Goal: Information Seeking & Learning: Find specific fact

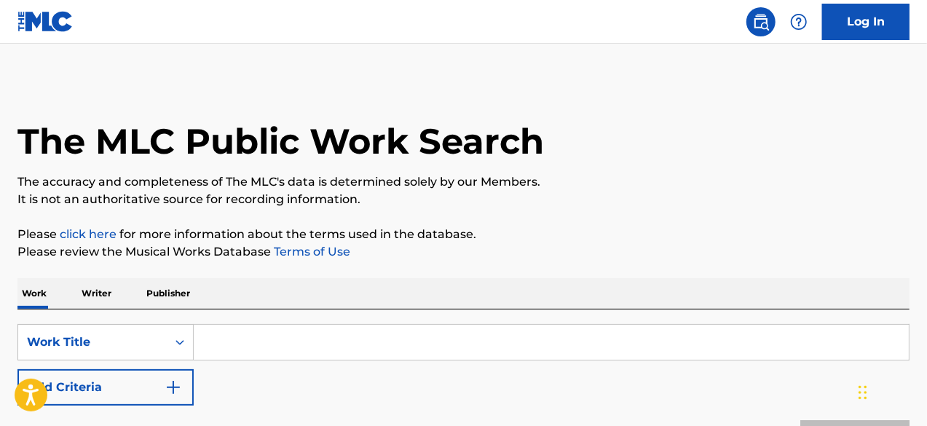
click at [314, 336] on input "Search Form" at bounding box center [551, 342] width 715 height 35
paste input "Rathnayaka Auto Mart"
type input "Rathnayaka Auto Mart"
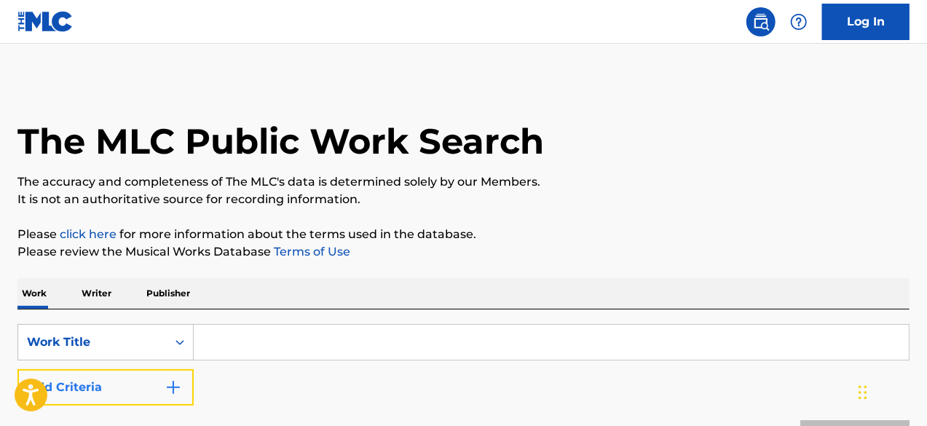
click at [133, 389] on button "Add Criteria" at bounding box center [105, 387] width 176 height 36
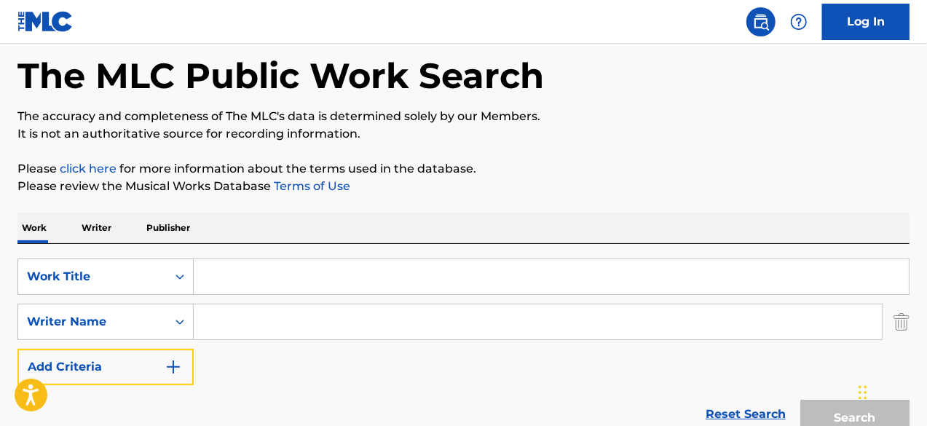
scroll to position [60, 0]
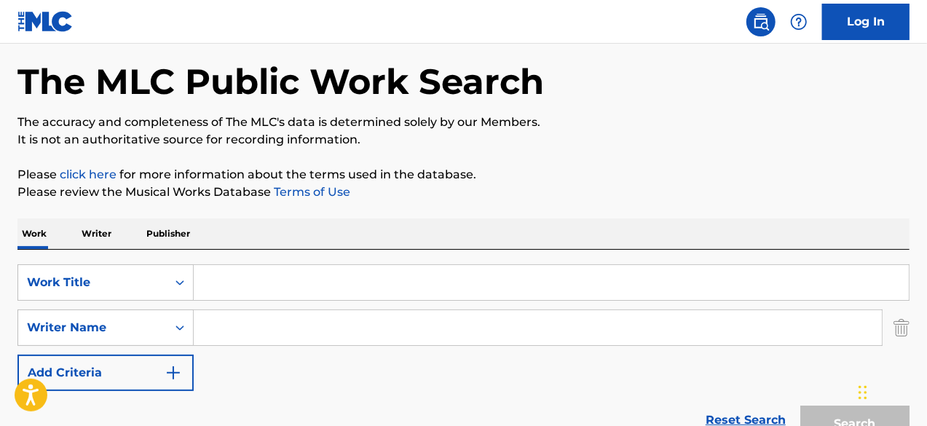
click at [319, 320] on input "Search Form" at bounding box center [538, 327] width 688 height 35
paste input "[PERSON_NAME]"
type input "[PERSON_NAME]"
click at [418, 333] on input "[PERSON_NAME]" at bounding box center [538, 327] width 688 height 35
click at [489, 284] on input "Search Form" at bounding box center [551, 282] width 715 height 35
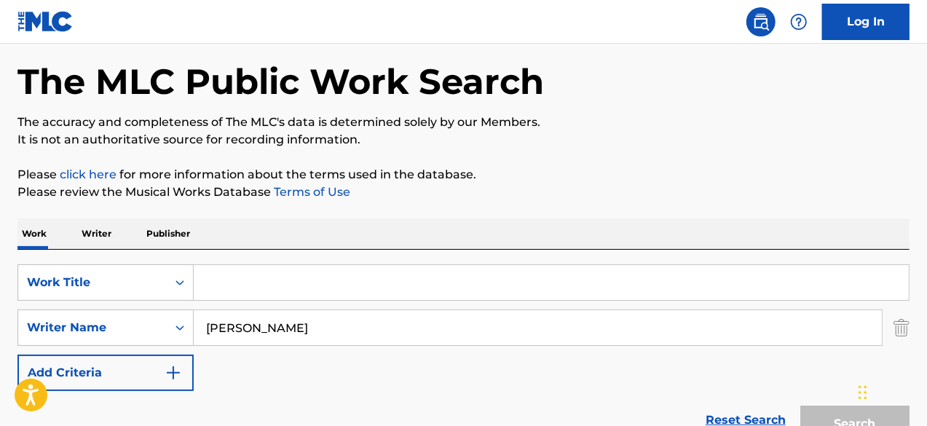
paste input "Bipolar Virgo"
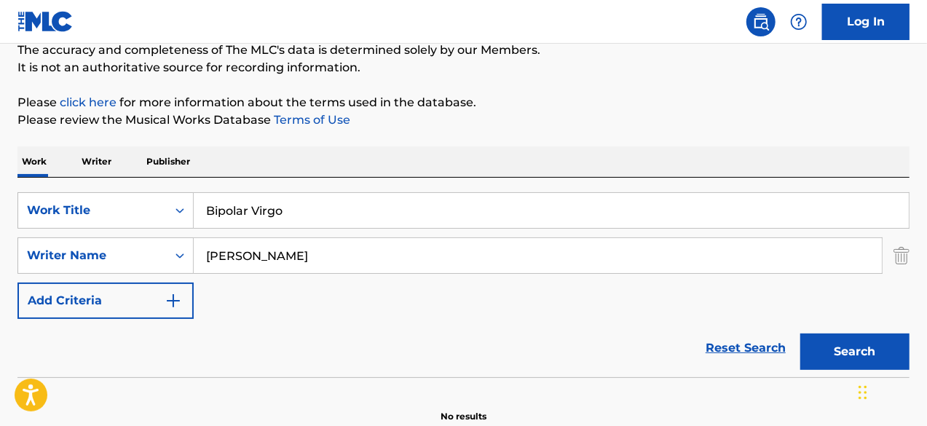
scroll to position [132, 0]
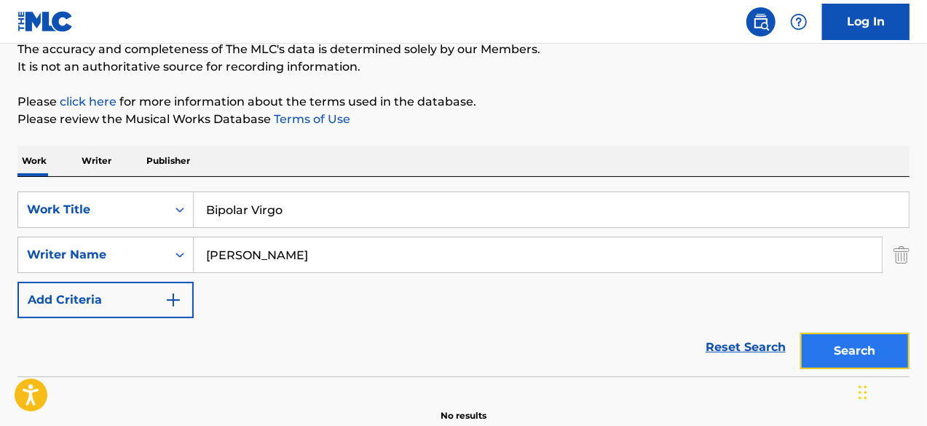
click at [846, 359] on button "Search" at bounding box center [854, 351] width 109 height 36
click at [306, 216] on input "Bipolar Virgo" at bounding box center [551, 209] width 715 height 35
paste input "HIGH SPEED"
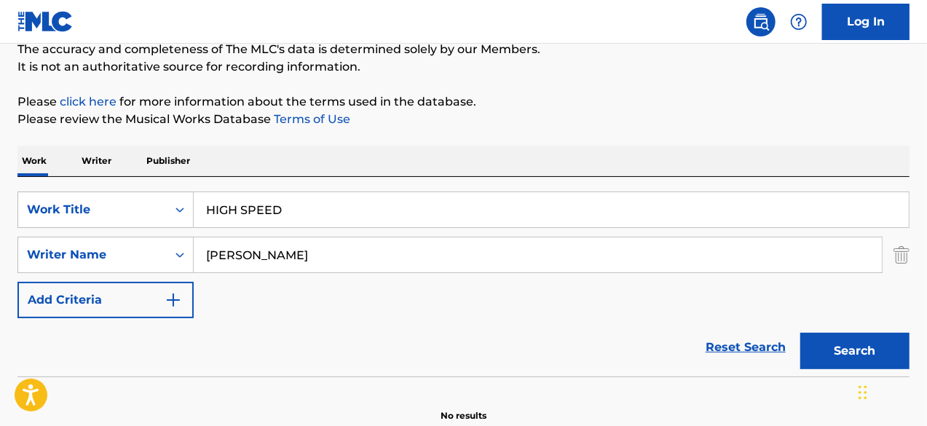
click at [838, 331] on div "Search" at bounding box center [851, 347] width 116 height 58
click at [844, 341] on button "Search" at bounding box center [854, 351] width 109 height 36
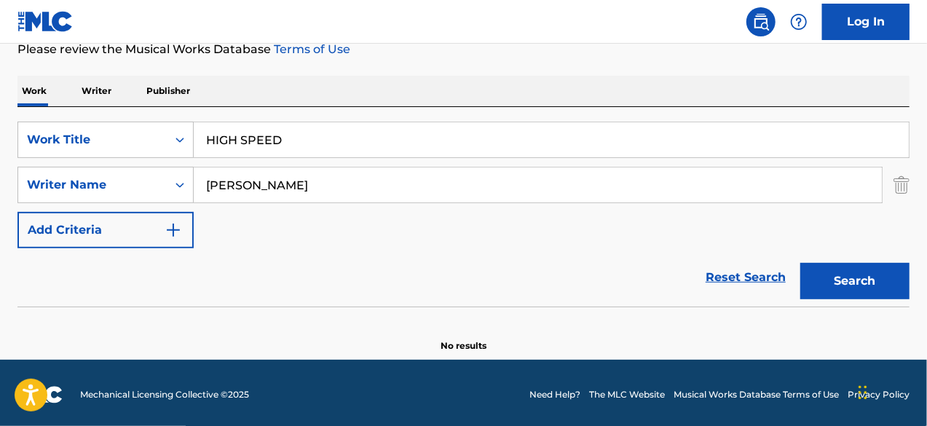
scroll to position [205, 0]
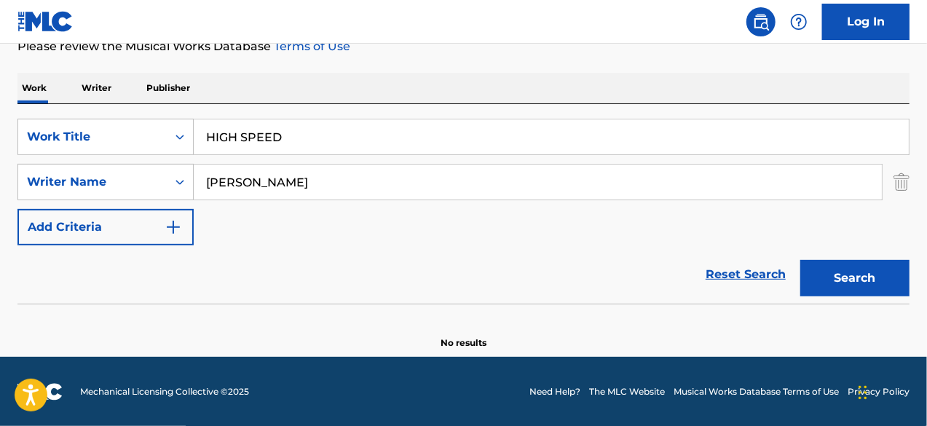
click at [282, 138] on input "HIGH SPEED" at bounding box center [551, 136] width 715 height 35
paste input "Right Price"
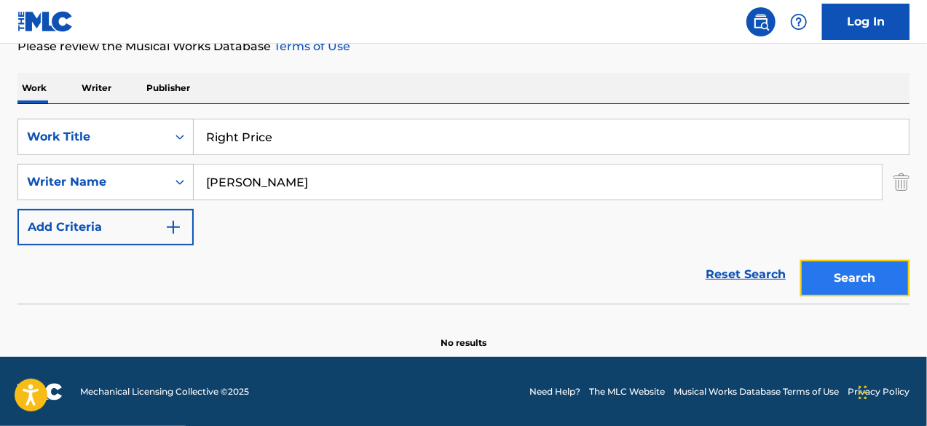
click at [857, 269] on button "Search" at bounding box center [854, 278] width 109 height 36
click at [250, 135] on input "Right Price" at bounding box center [551, 136] width 715 height 35
paste input "She Pretty"
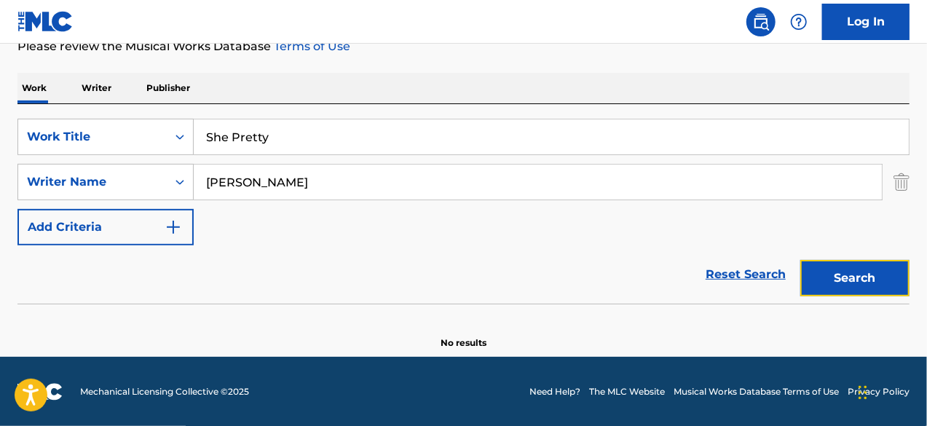
click at [825, 271] on button "Search" at bounding box center [854, 278] width 109 height 36
click at [335, 143] on input "She Pretty" at bounding box center [551, 136] width 715 height 35
paste input "Скажи мне"
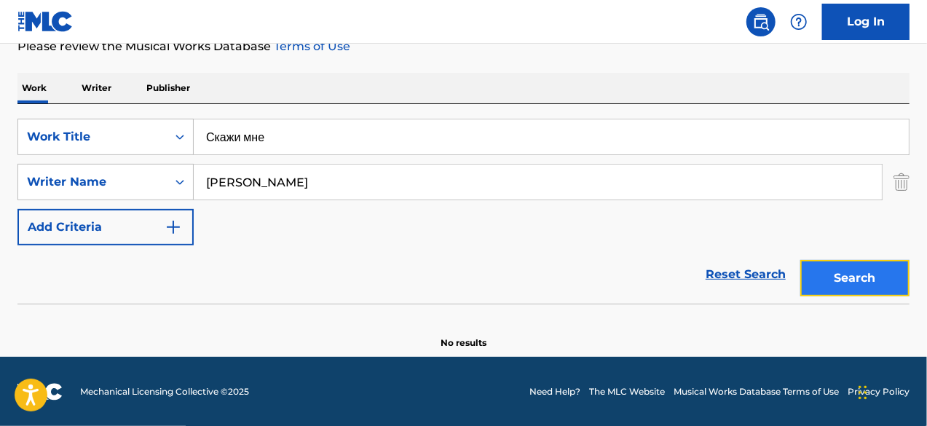
click at [829, 269] on button "Search" at bounding box center [854, 278] width 109 height 36
click at [418, 126] on input "Скажи мне" at bounding box center [551, 136] width 715 height 35
paste input "E-Way"
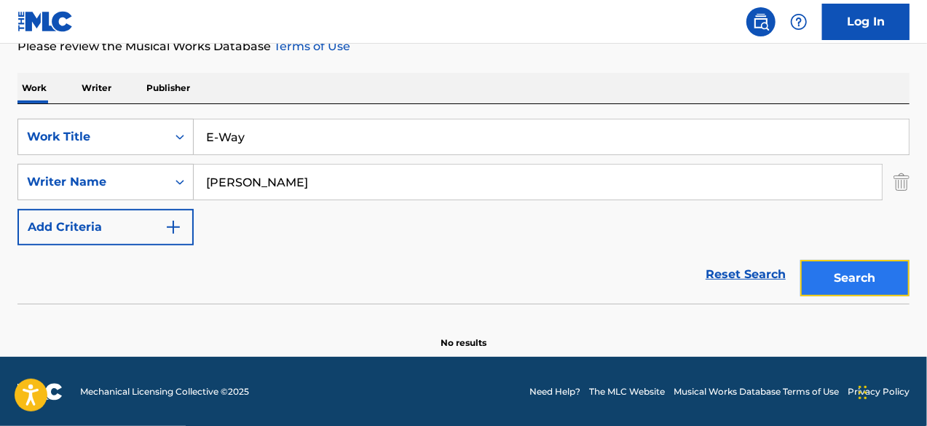
click at [873, 277] on button "Search" at bounding box center [854, 278] width 109 height 36
click at [279, 150] on input "E-Way" at bounding box center [551, 136] width 715 height 35
paste input "QUAZIMODO"
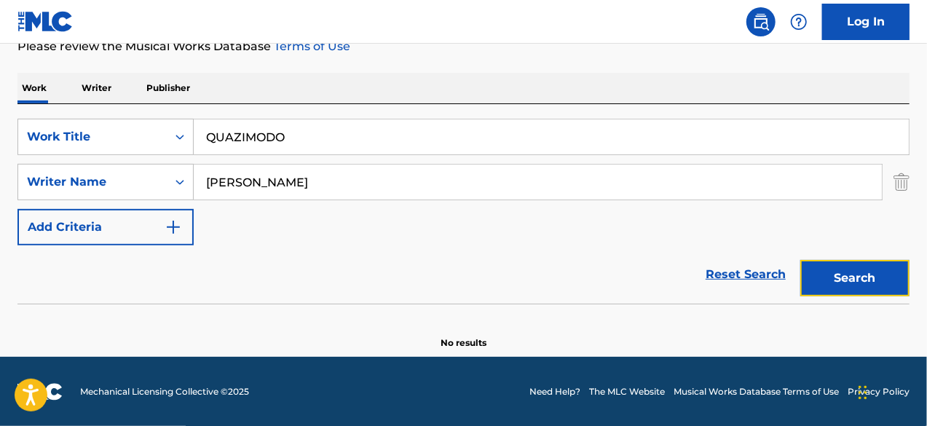
drag, startPoint x: 818, startPoint y: 262, endPoint x: 805, endPoint y: 231, distance: 33.9
click at [814, 253] on div "Search" at bounding box center [851, 274] width 116 height 58
click at [416, 136] on input "QUAZIMODO" at bounding box center [551, 136] width 715 height 35
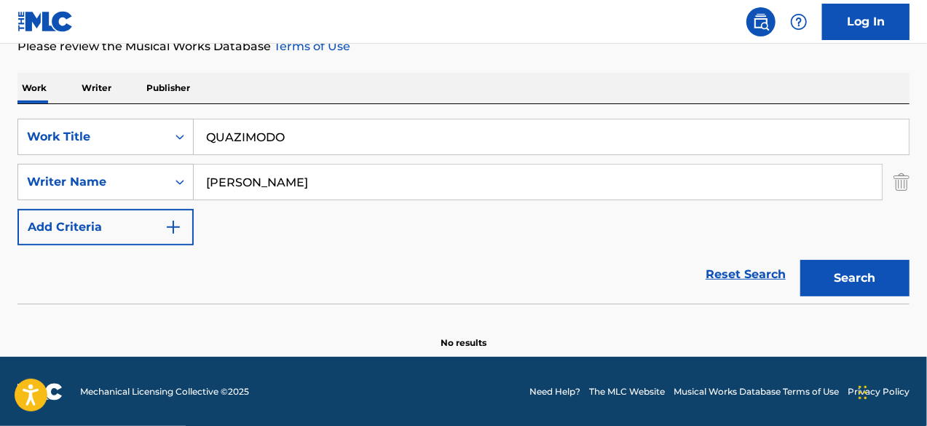
paste input "Lakers (feat. BIG30)"
drag, startPoint x: 365, startPoint y: 145, endPoint x: 244, endPoint y: 130, distance: 122.4
click at [244, 130] on input "Lakers (feat. BIG30)" at bounding box center [551, 136] width 715 height 35
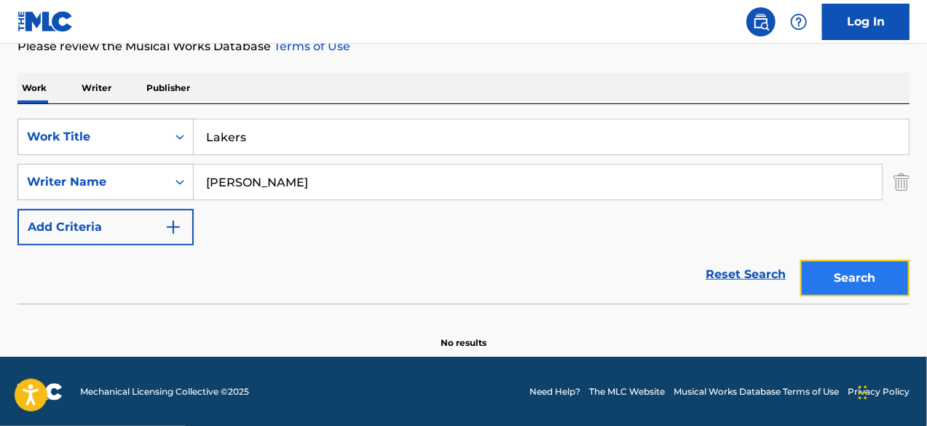
click at [875, 268] on button "Search" at bounding box center [854, 278] width 109 height 36
click at [286, 185] on input "[PERSON_NAME]" at bounding box center [538, 181] width 688 height 35
click at [405, 131] on input "Lakers" at bounding box center [551, 136] width 715 height 35
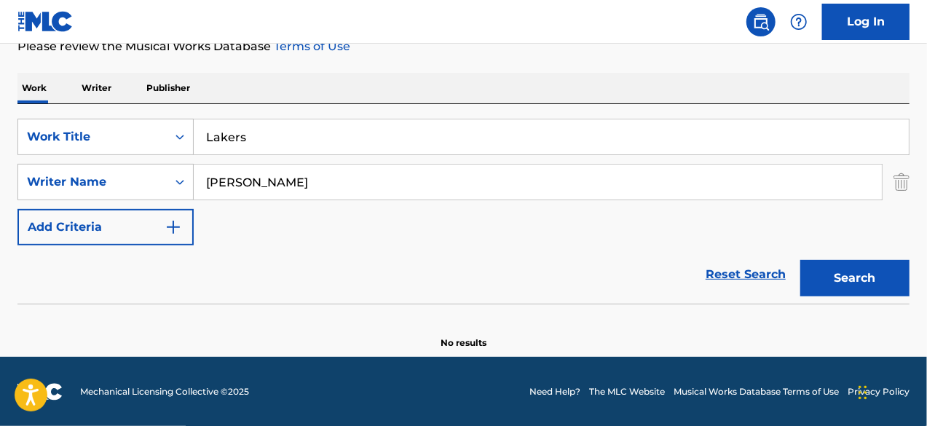
click at [405, 131] on input "Lakers" at bounding box center [551, 136] width 715 height 35
paste input "[GEOGRAPHIC_DATA]"
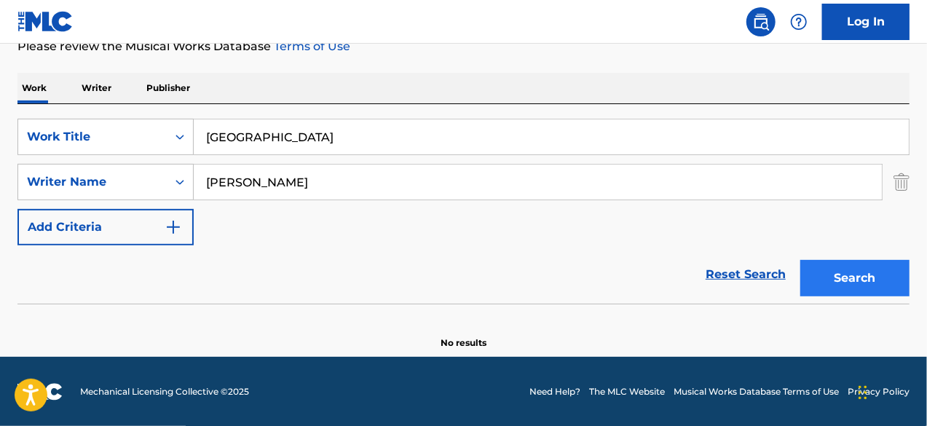
type input "[GEOGRAPHIC_DATA]"
click at [872, 270] on button "Search" at bounding box center [854, 278] width 109 height 36
click at [284, 174] on input "[PERSON_NAME]" at bounding box center [538, 181] width 688 height 35
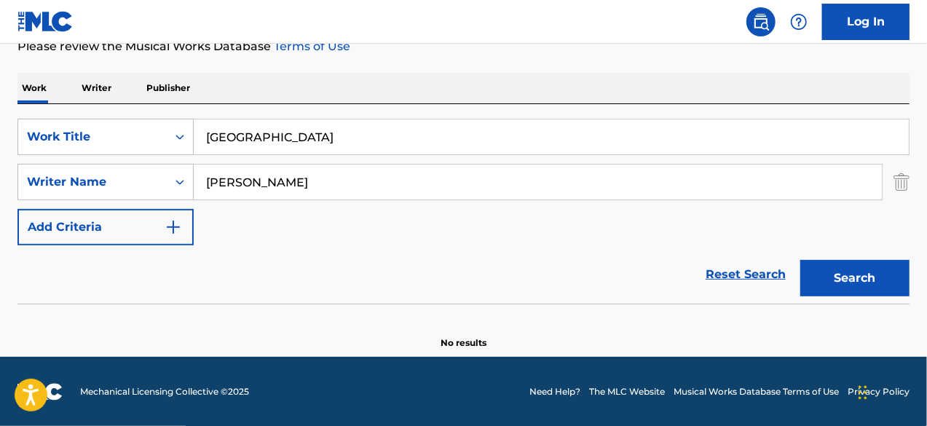
paste input "[PERSON_NAME] [PERSON_NAME]"
type input "[PERSON_NAME]"
click at [360, 125] on input "[GEOGRAPHIC_DATA]" at bounding box center [551, 136] width 715 height 35
paste input "Bipolar Virg"
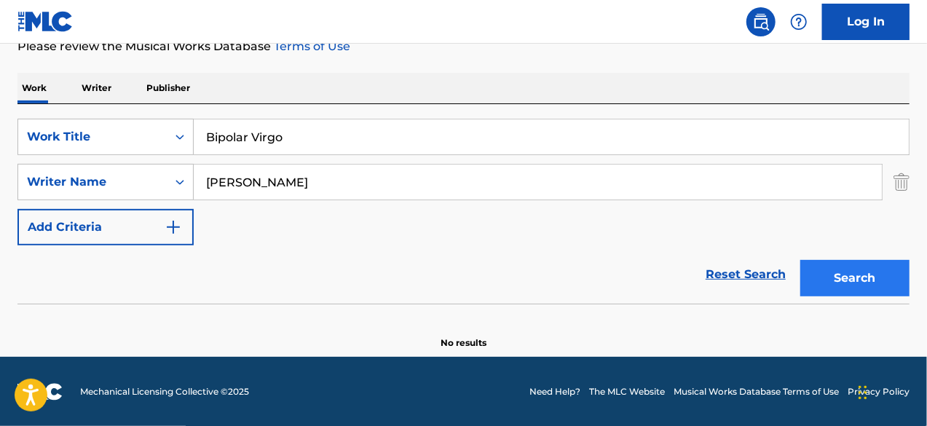
type input "Bipolar Virgo"
click at [857, 285] on button "Search" at bounding box center [854, 278] width 109 height 36
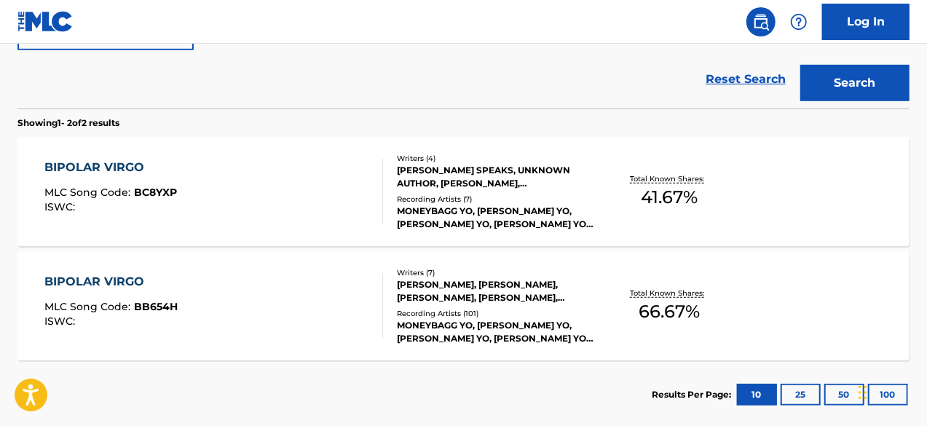
scroll to position [424, 0]
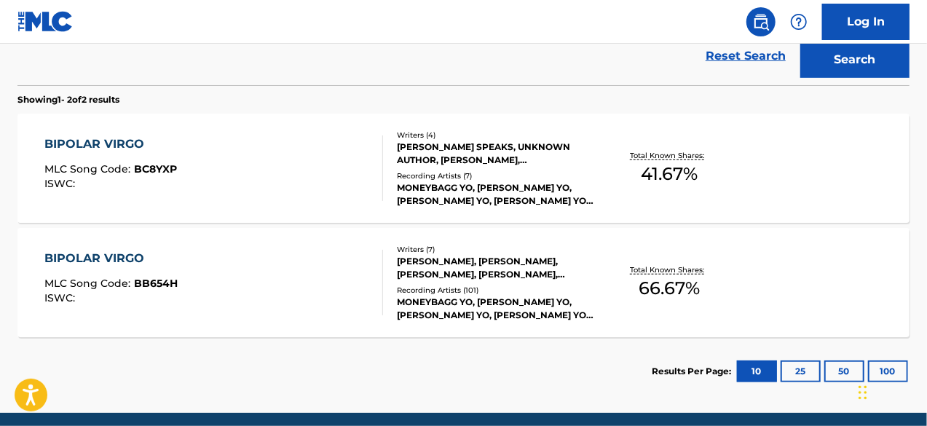
click at [212, 165] on div "BIPOLAR VIRGO MLC Song Code : BC8YXP ISWC :" at bounding box center [213, 168] width 339 height 66
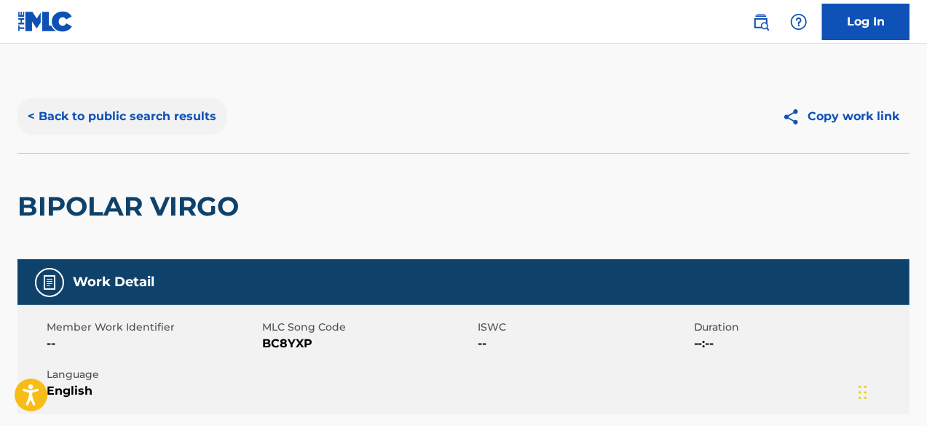
click at [36, 132] on button "< Back to public search results" at bounding box center [121, 116] width 209 height 36
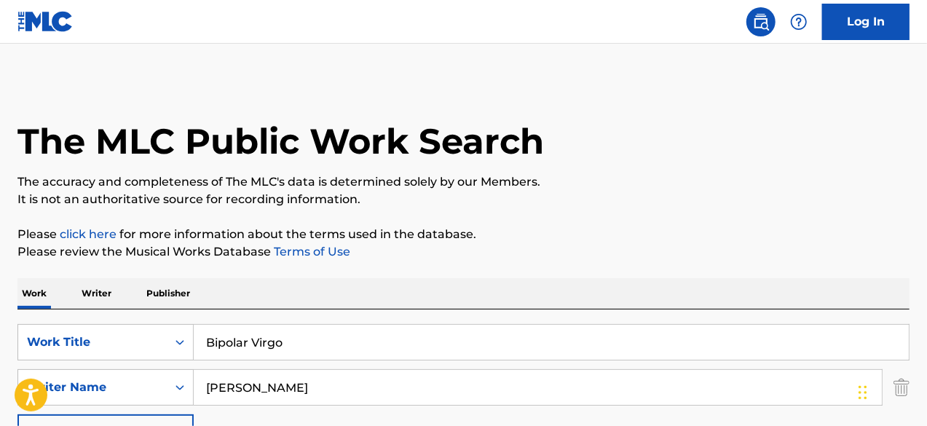
scroll to position [480, 0]
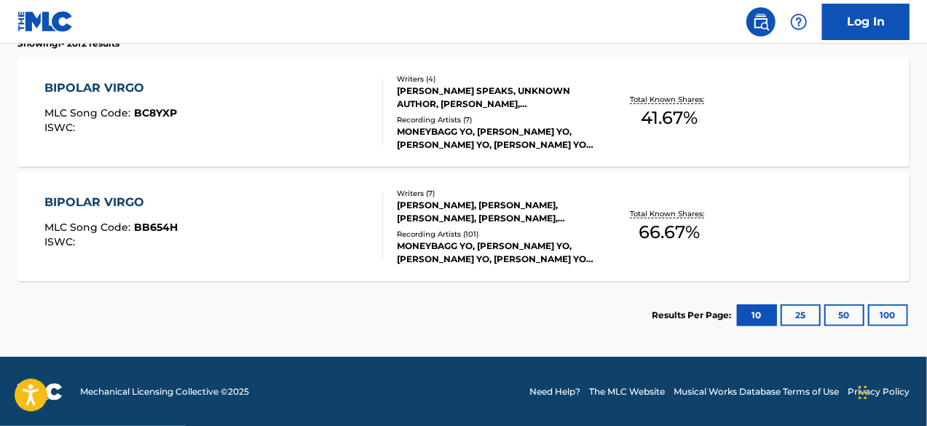
click at [124, 218] on div "BIPOLAR VIRGO MLC Song Code : BB654H ISWC :" at bounding box center [110, 227] width 133 height 66
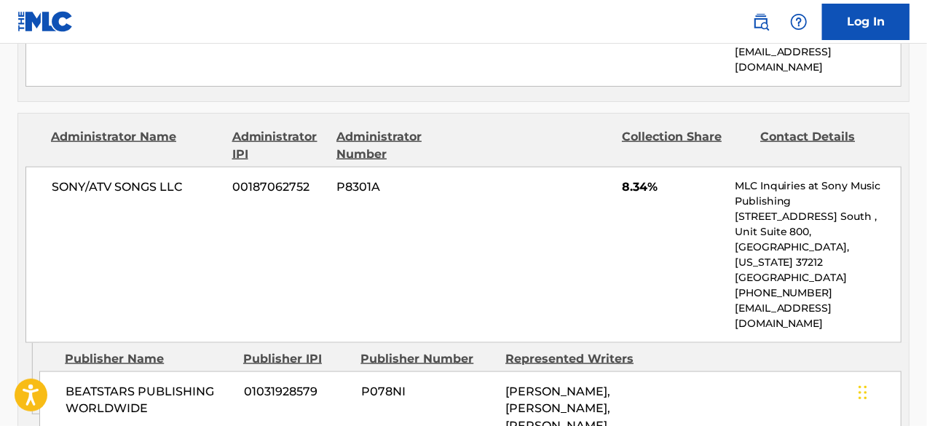
scroll to position [1019, 0]
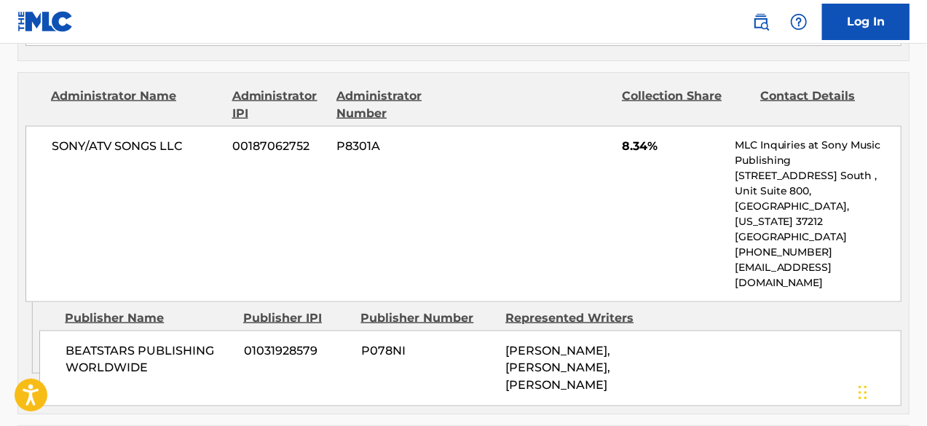
click at [520, 344] on span "[PERSON_NAME], [PERSON_NAME], [PERSON_NAME]" at bounding box center [557, 368] width 105 height 49
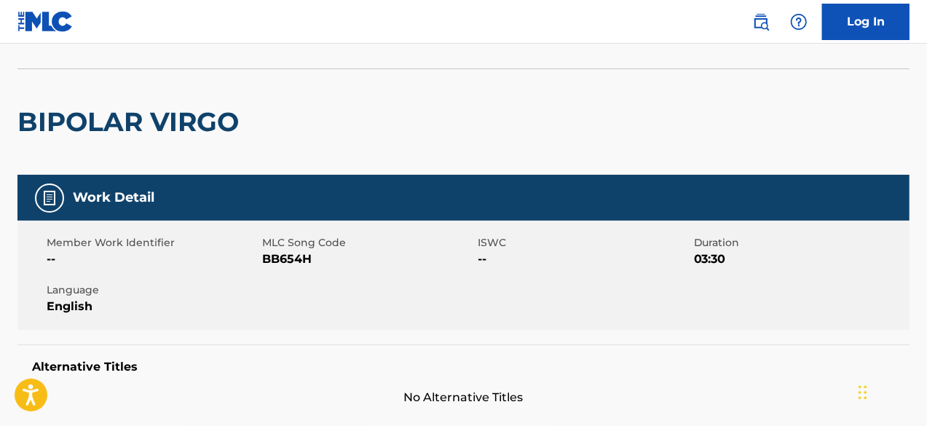
scroll to position [0, 0]
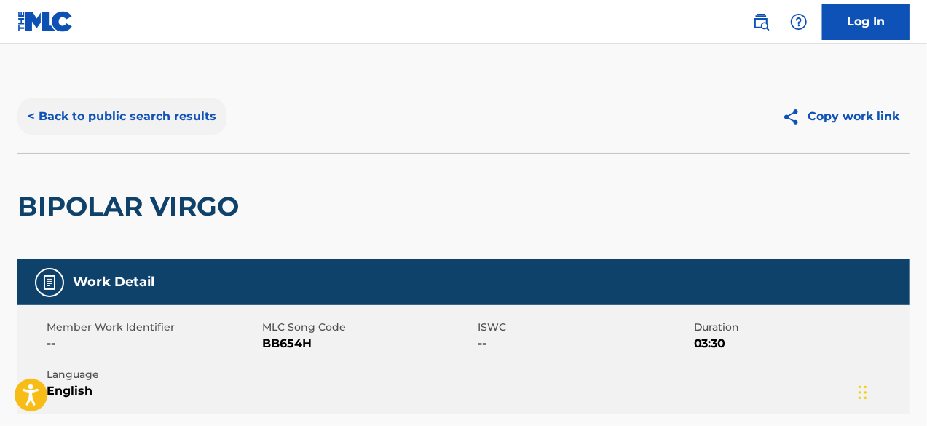
click at [42, 111] on button "< Back to public search results" at bounding box center [121, 116] width 209 height 36
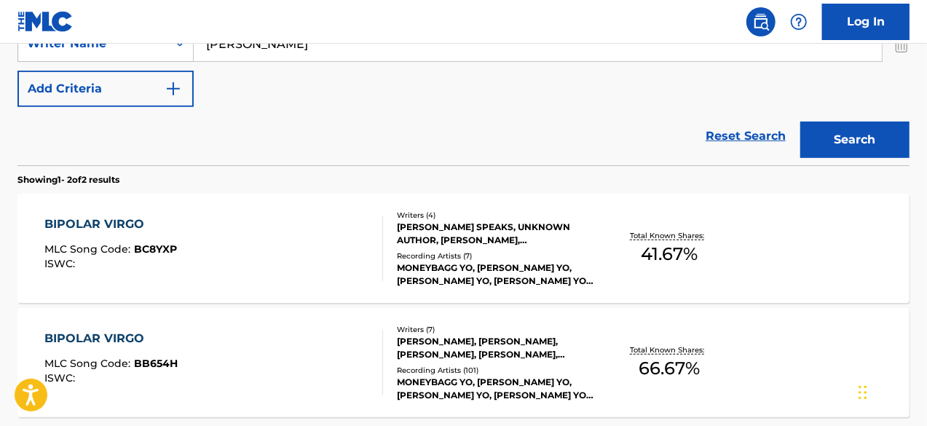
scroll to position [189, 0]
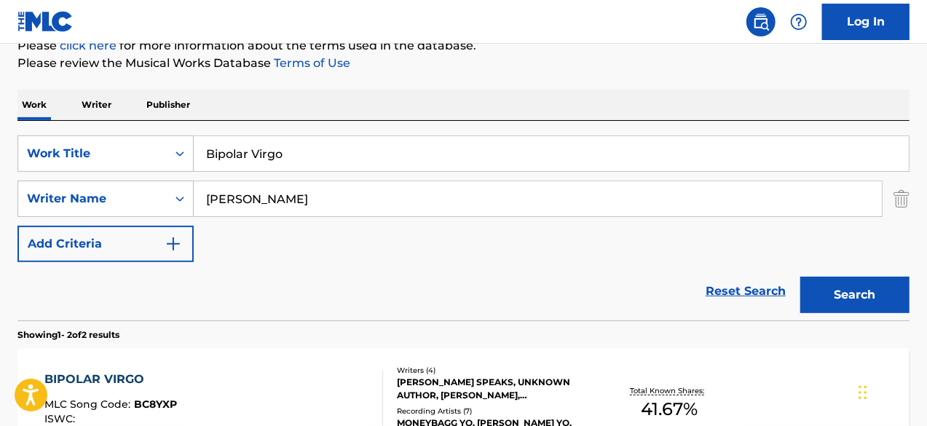
click at [380, 202] on input "[PERSON_NAME]" at bounding box center [538, 198] width 688 height 35
paste input "Borsalino"
type input "Borsalino"
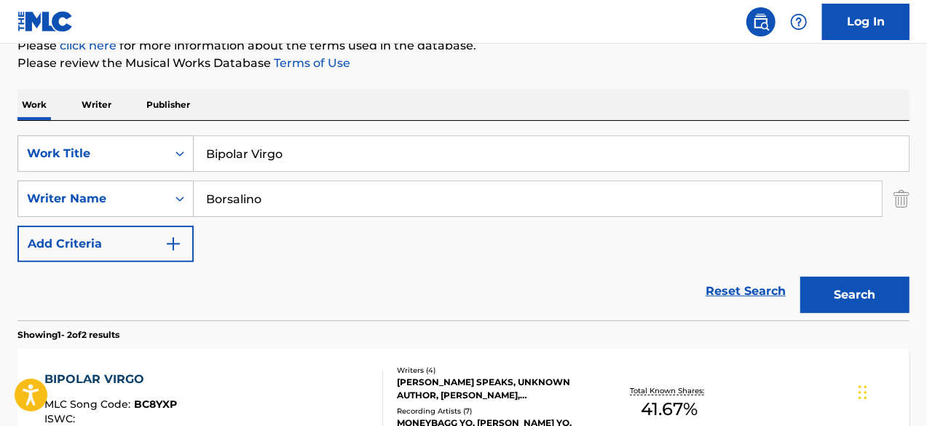
click at [271, 146] on input "Bipolar Virgo" at bounding box center [551, 153] width 715 height 35
paste input "HIGH SPEED"
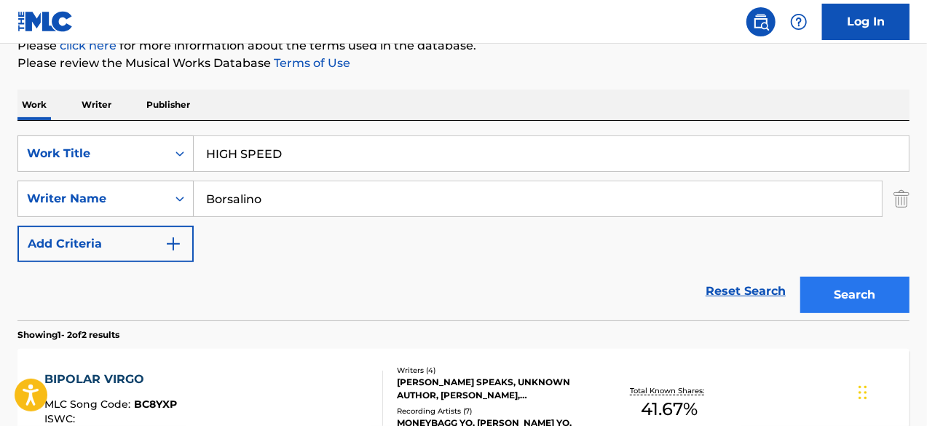
type input "HIGH SPEED"
click at [891, 282] on button "Search" at bounding box center [854, 295] width 109 height 36
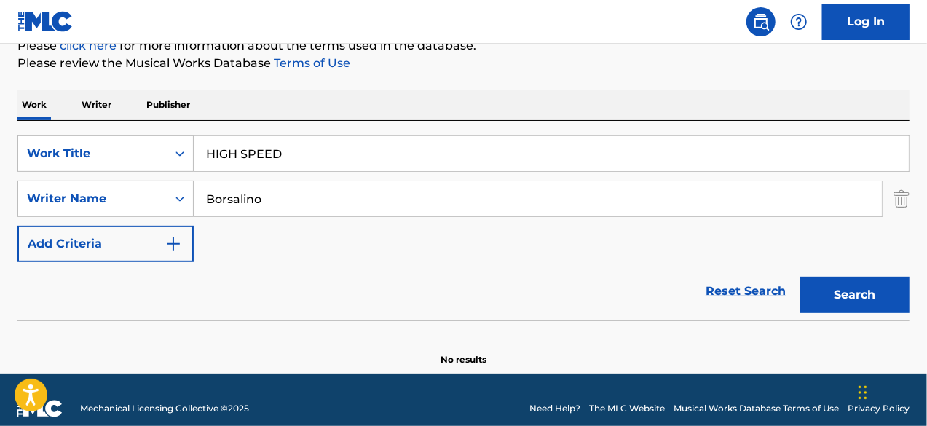
click at [323, 202] on input "Borsalino" at bounding box center [538, 198] width 688 height 35
paste input "kizaru"
type input "kizaru"
click at [844, 293] on button "Search" at bounding box center [854, 295] width 109 height 36
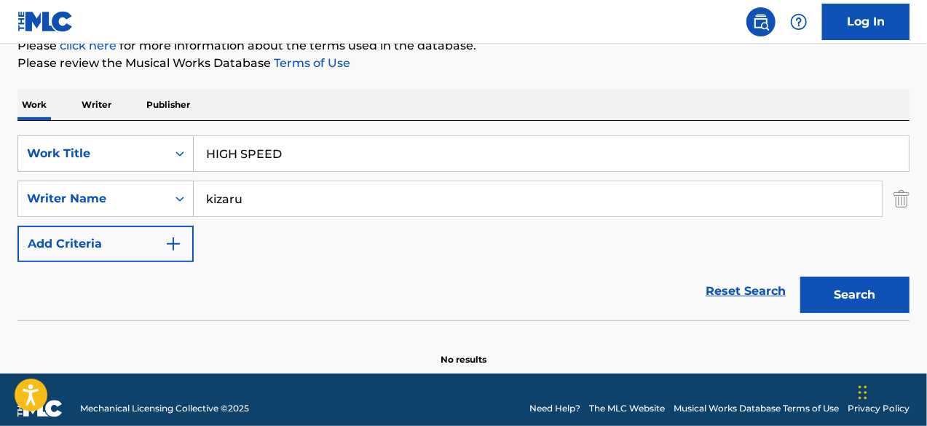
click at [267, 194] on input "kizaru" at bounding box center [538, 198] width 688 height 35
click at [800, 277] on button "Search" at bounding box center [854, 295] width 109 height 36
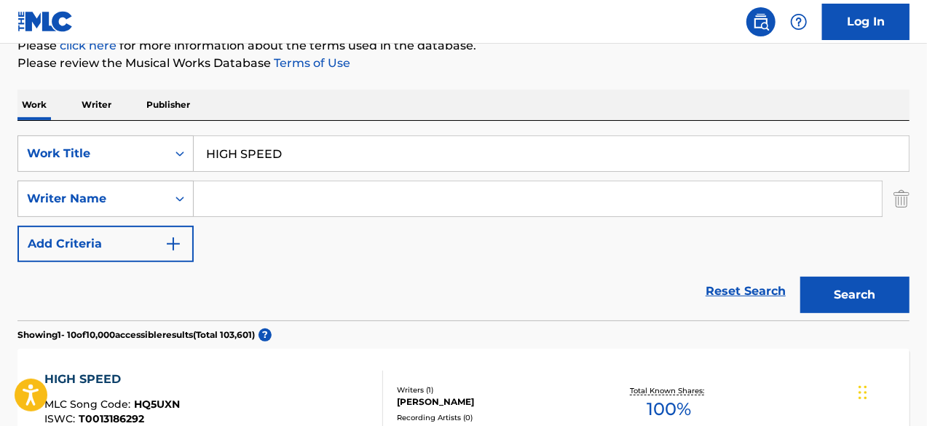
scroll to position [334, 0]
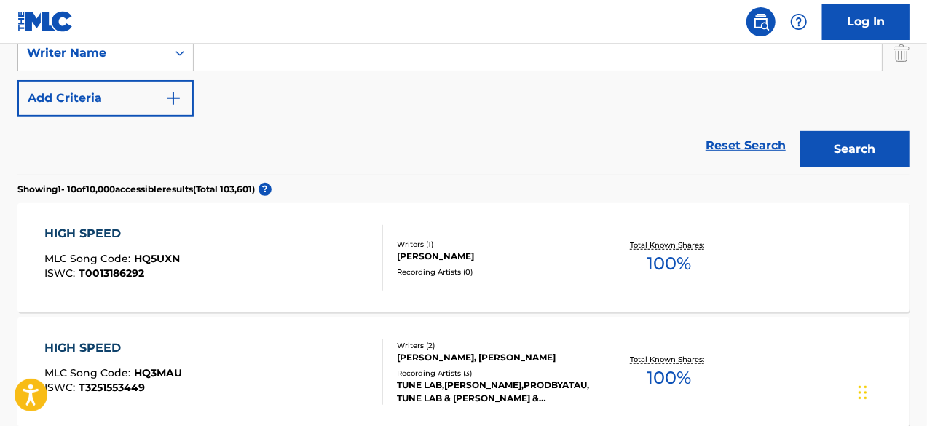
click at [52, 225] on div "HIGH SPEED" at bounding box center [111, 233] width 135 height 17
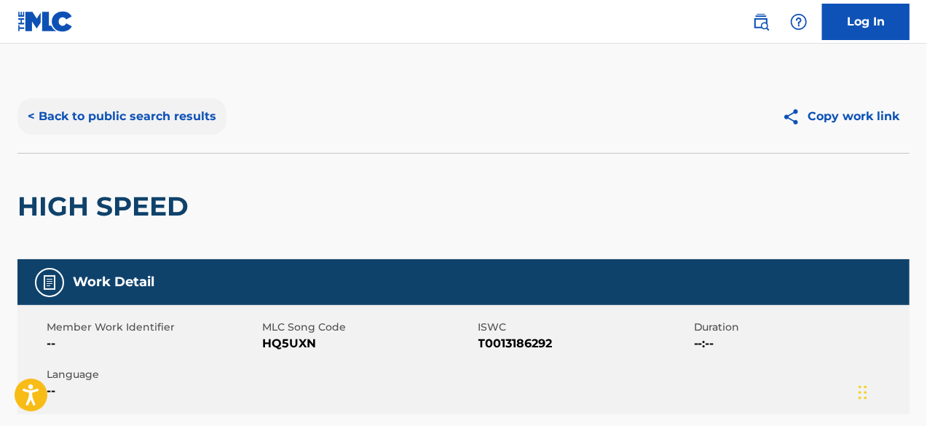
click at [42, 116] on button "< Back to public search results" at bounding box center [121, 116] width 209 height 36
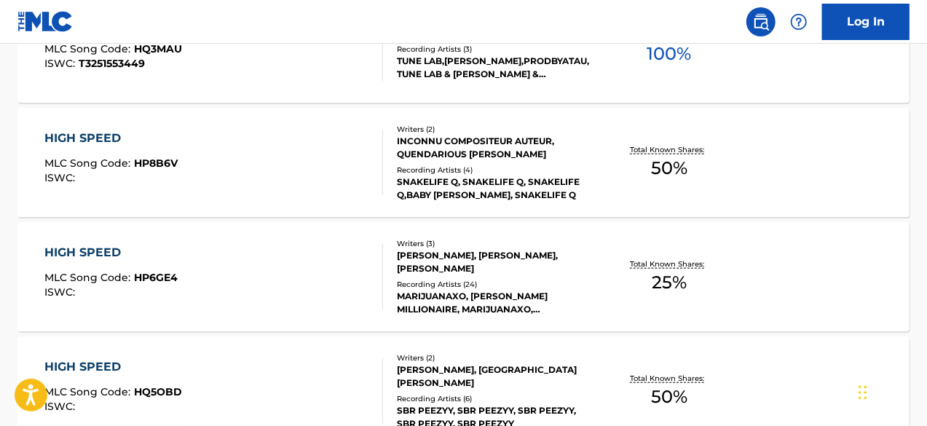
scroll to position [635, 0]
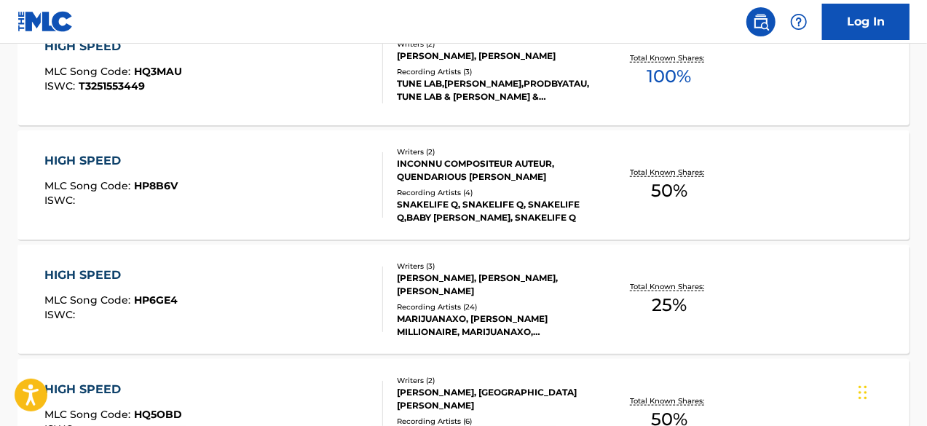
click at [129, 164] on div "HIGH SPEED" at bounding box center [110, 160] width 133 height 17
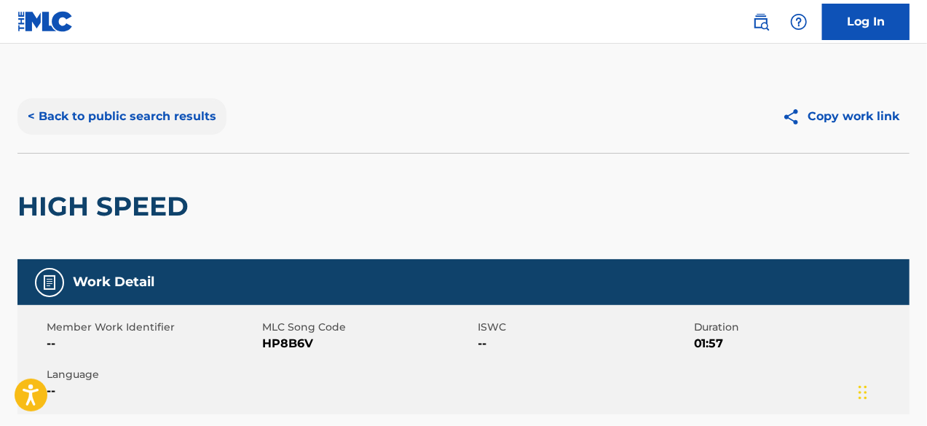
click at [90, 116] on button "< Back to public search results" at bounding box center [121, 116] width 209 height 36
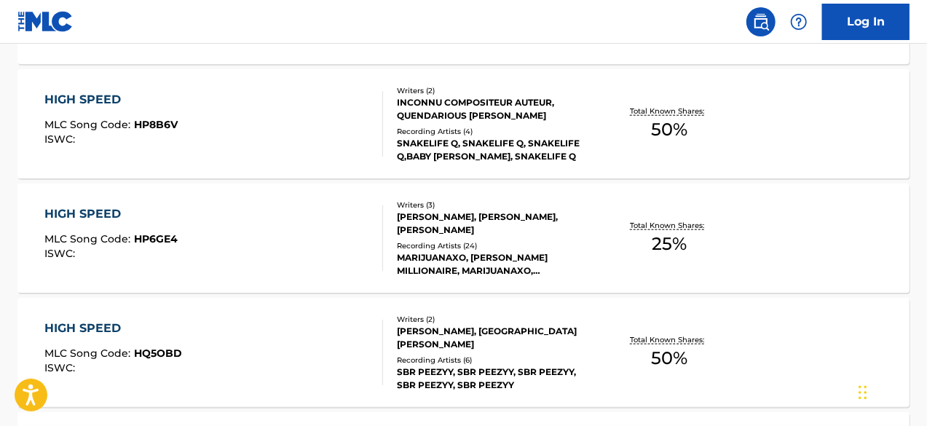
scroll to position [718, 0]
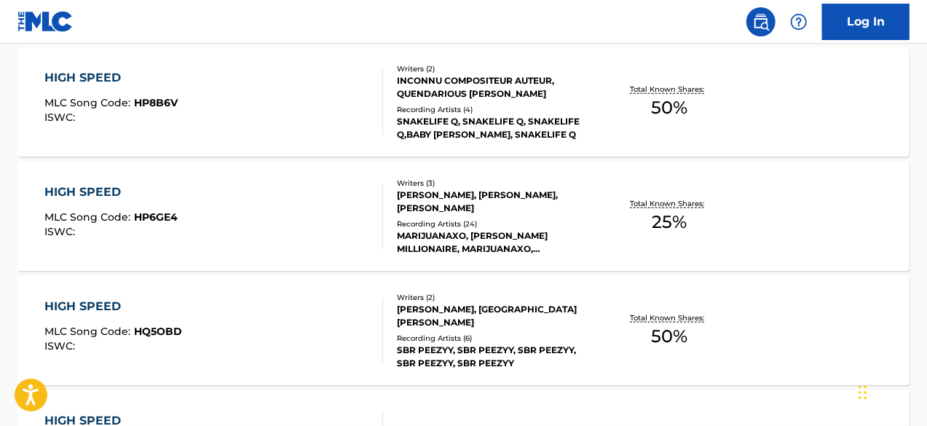
click at [124, 189] on div "HIGH SPEED" at bounding box center [110, 191] width 133 height 17
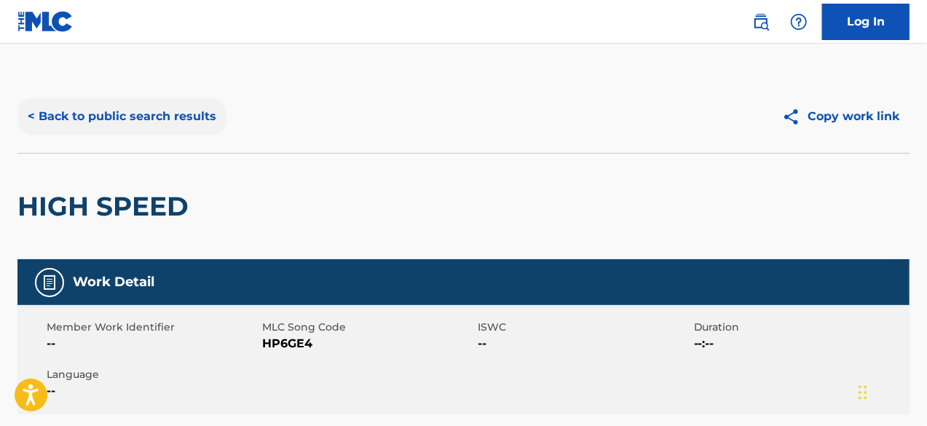
click at [58, 119] on button "< Back to public search results" at bounding box center [121, 116] width 209 height 36
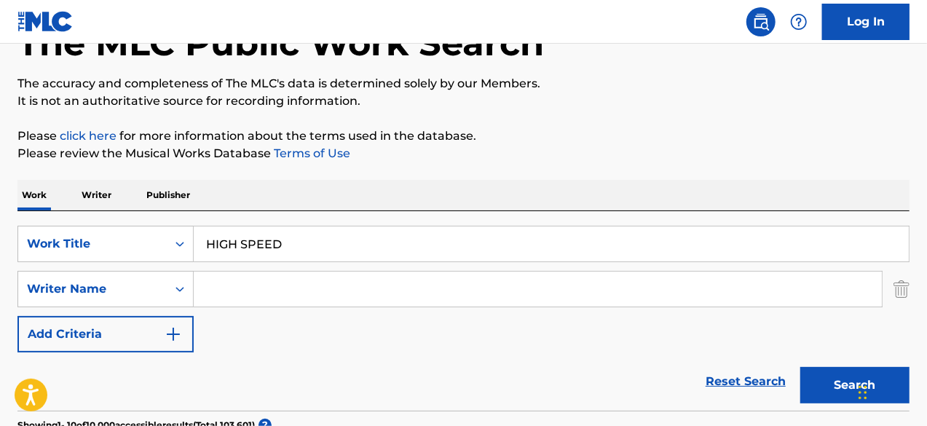
scroll to position [146, 0]
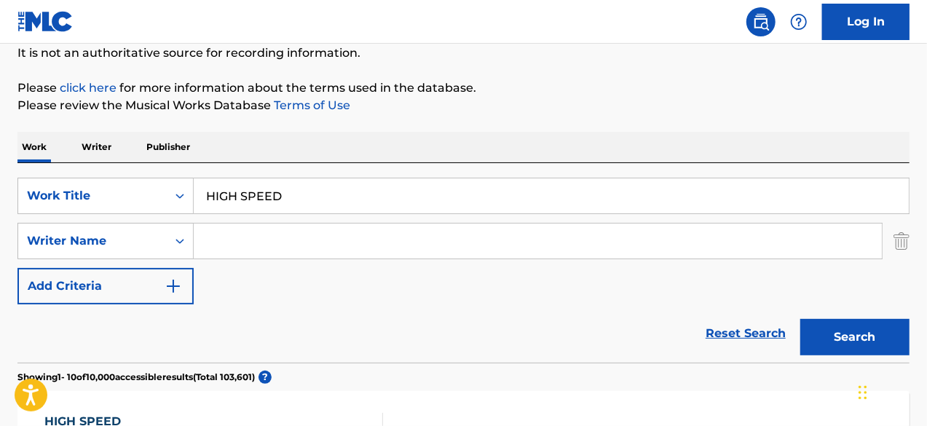
click at [341, 196] on input "HIGH SPEED" at bounding box center [551, 195] width 715 height 35
paste input "QUAZIMODO"
type input "QUAZIMODO"
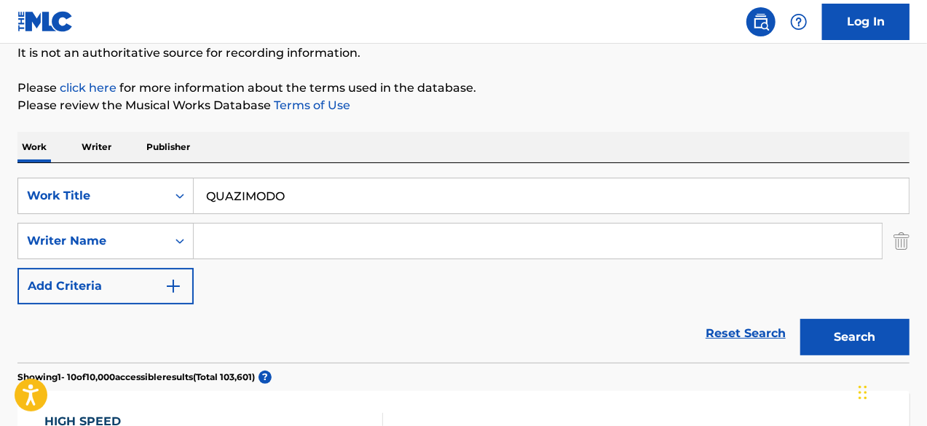
click at [459, 253] on input "Search Form" at bounding box center [538, 240] width 688 height 35
paste input "kizaru"
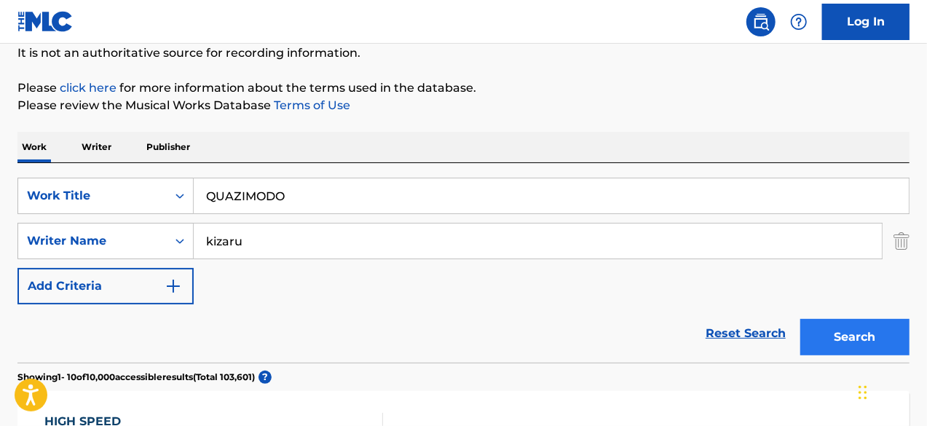
type input "kizaru"
click at [838, 330] on button "Search" at bounding box center [854, 337] width 109 height 36
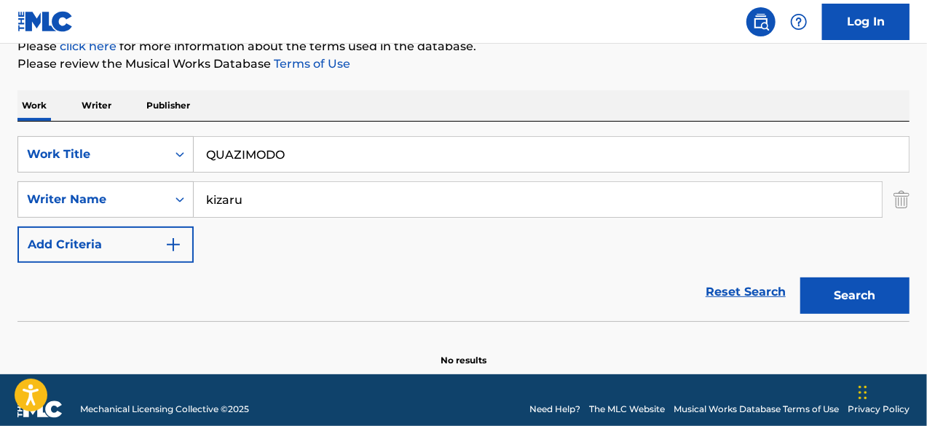
scroll to position [205, 0]
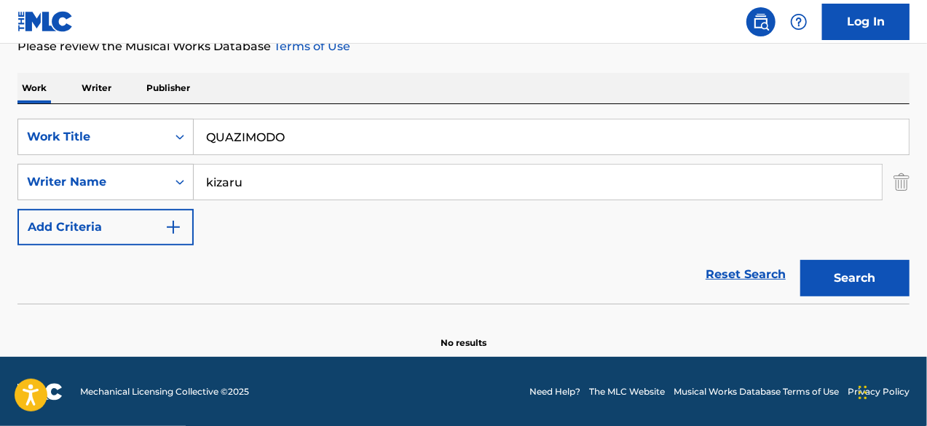
click at [274, 194] on input "kizaru" at bounding box center [538, 181] width 688 height 35
click at [800, 260] on button "Search" at bounding box center [854, 278] width 109 height 36
paste input "[PERSON_NAME]"
type input "[PERSON_NAME]"
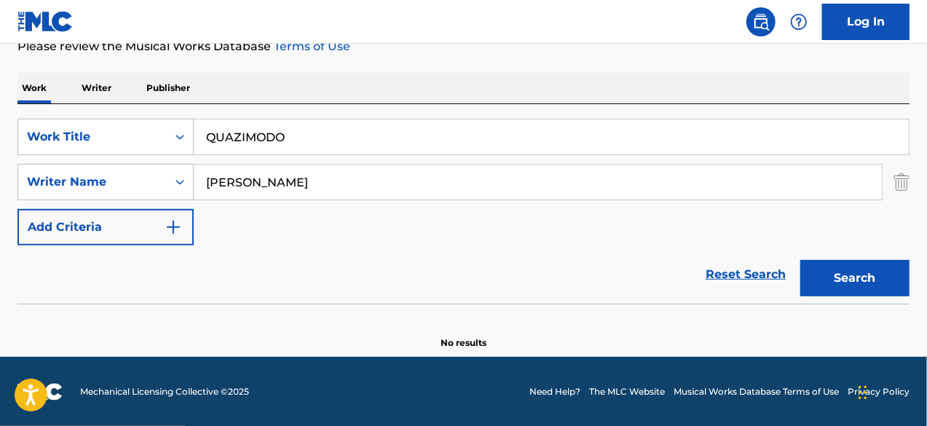
click at [362, 140] on input "QUAZIMODO" at bounding box center [551, 136] width 715 height 35
paste input "[GEOGRAPHIC_DATA]"
type input "[GEOGRAPHIC_DATA]"
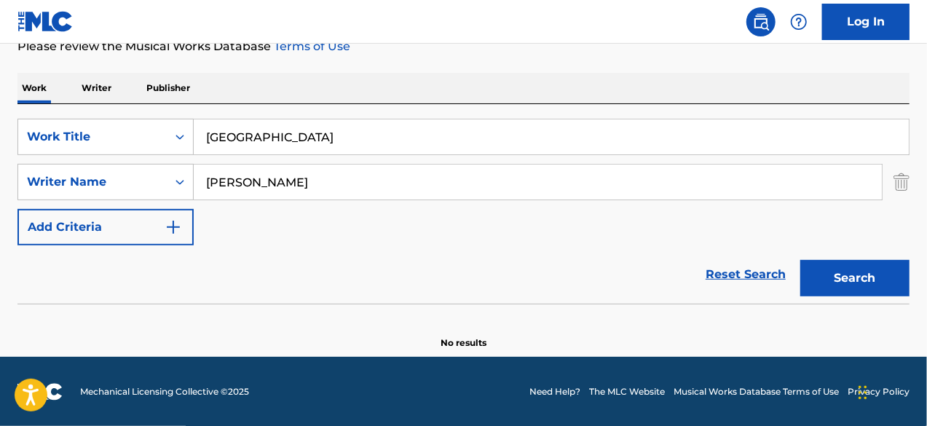
click at [800, 260] on button "Search" at bounding box center [854, 278] width 109 height 36
click at [339, 194] on input "[PERSON_NAME]" at bounding box center [538, 181] width 688 height 35
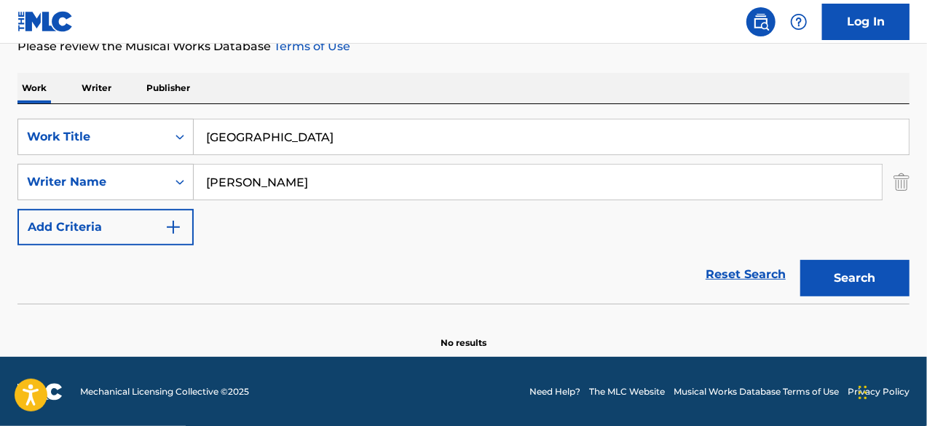
click at [339, 194] on input "[PERSON_NAME]" at bounding box center [538, 181] width 688 height 35
paste input "[PERSON_NAME]"
type input "[PERSON_NAME]"
click at [849, 289] on button "Search" at bounding box center [854, 278] width 109 height 36
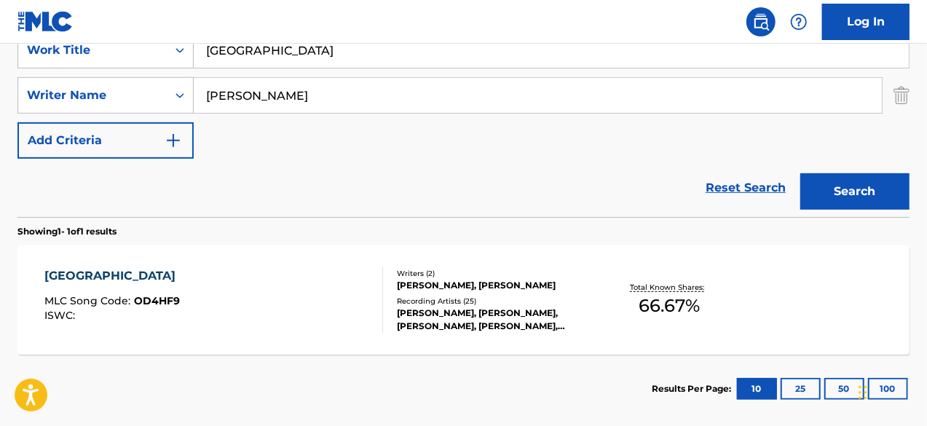
scroll to position [365, 0]
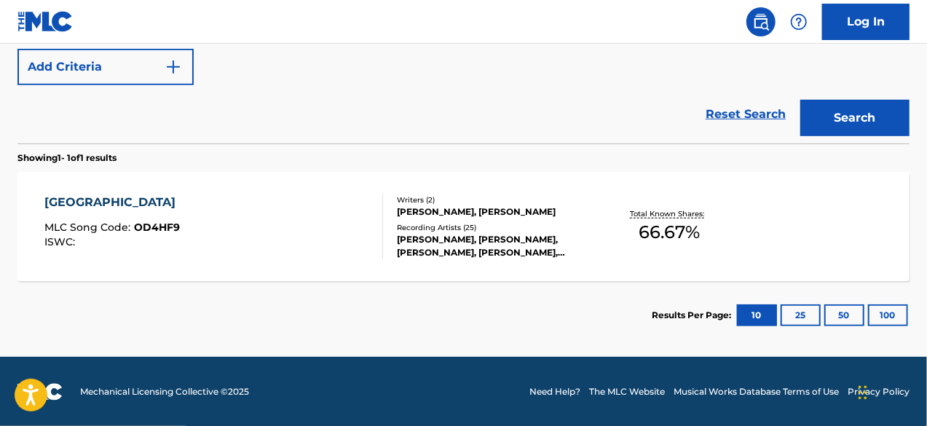
click at [71, 199] on div "[GEOGRAPHIC_DATA]" at bounding box center [113, 202] width 138 height 17
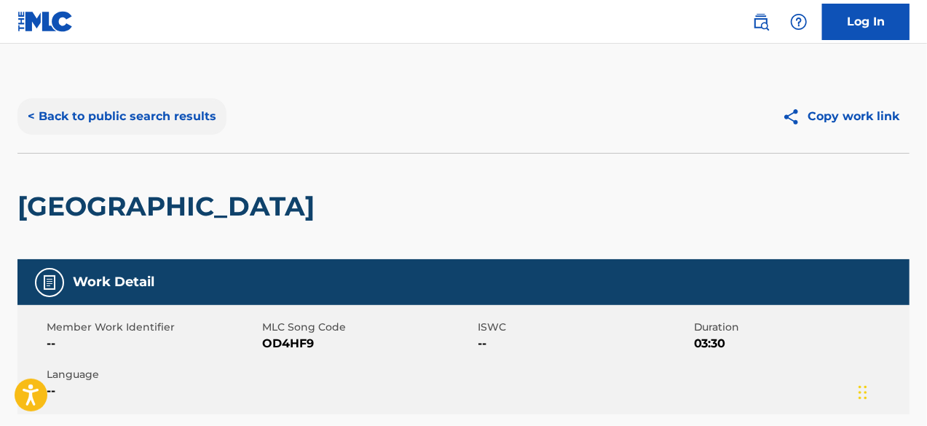
click at [47, 122] on button "< Back to public search results" at bounding box center [121, 116] width 209 height 36
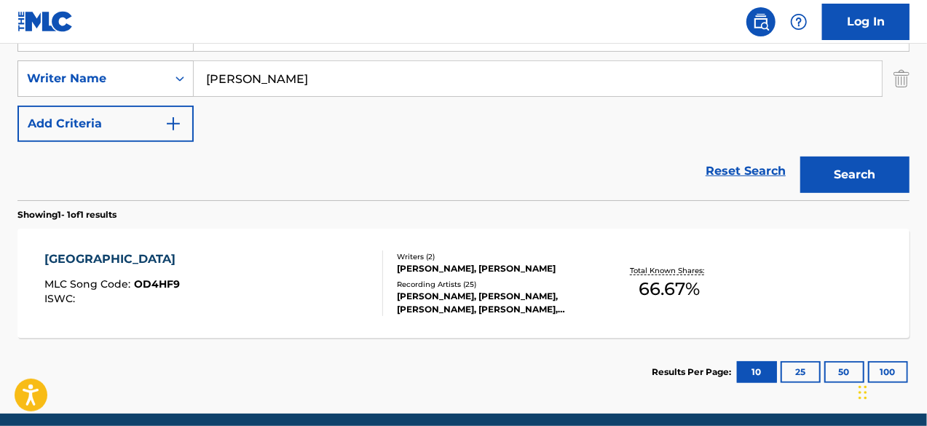
scroll to position [137, 0]
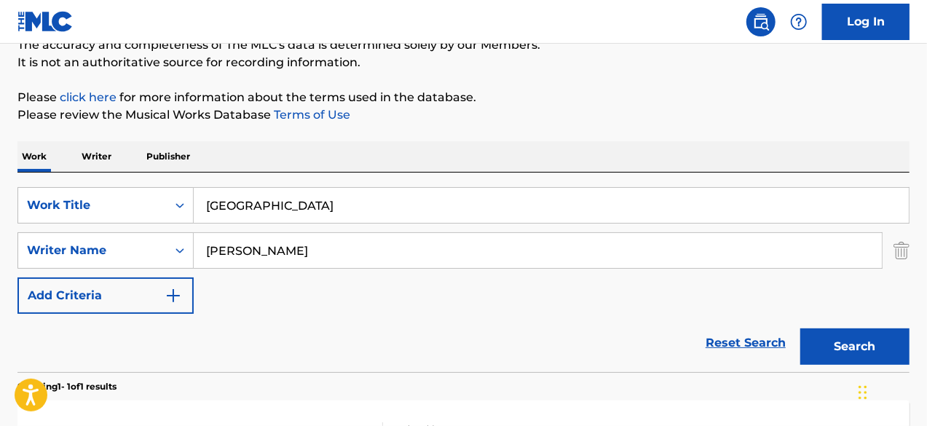
click at [313, 250] on input "[PERSON_NAME]" at bounding box center [538, 250] width 688 height 35
paste input "[PERSON_NAME]"
type input "[PERSON_NAME]"
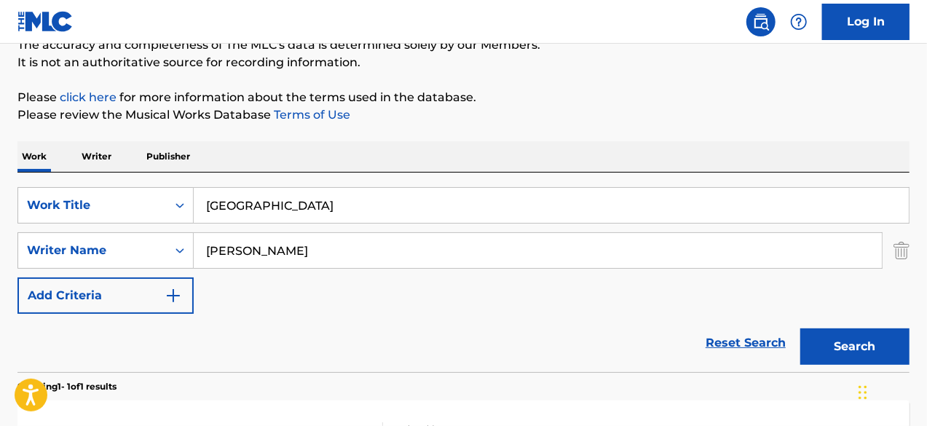
click at [316, 195] on input "[GEOGRAPHIC_DATA]" at bounding box center [551, 205] width 715 height 35
paste input "Lakers (feat. BIG30)"
type input "Lakers"
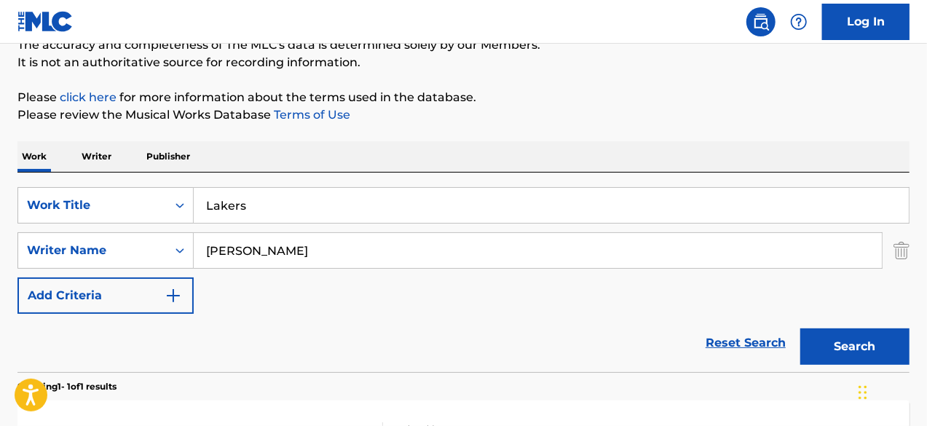
click at [800, 328] on button "Search" at bounding box center [854, 346] width 109 height 36
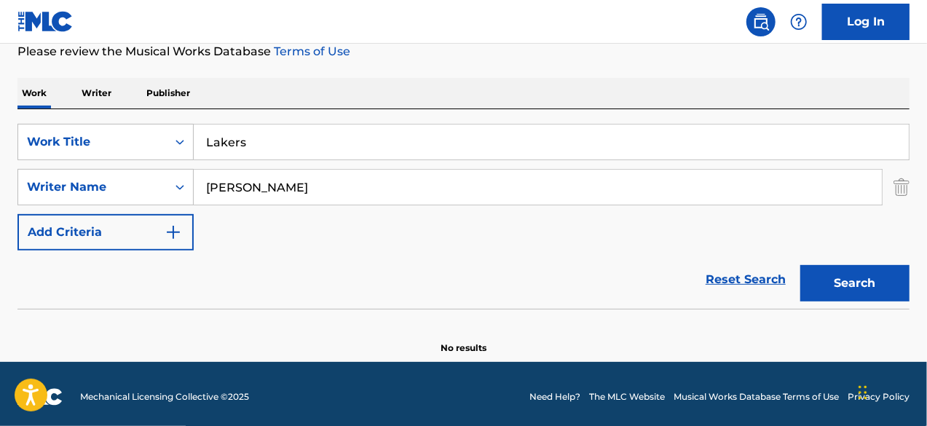
scroll to position [205, 0]
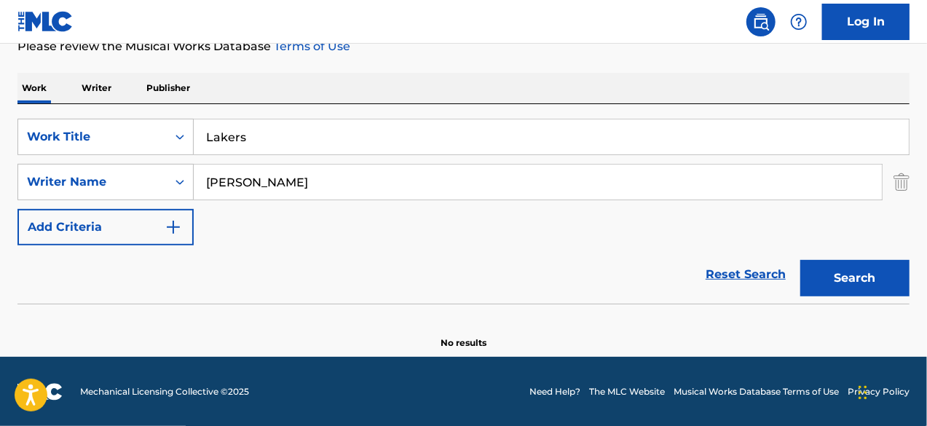
click at [324, 197] on input "[PERSON_NAME]" at bounding box center [538, 181] width 688 height 35
paste input "[PERSON_NAME] [PERSON_NAME]"
click at [270, 181] on input "[PERSON_NAME]" at bounding box center [538, 181] width 688 height 35
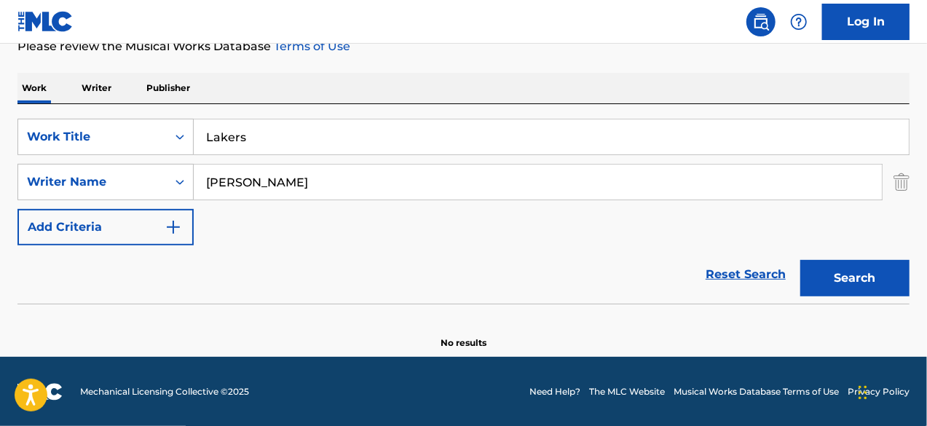
click at [270, 181] on input "[PERSON_NAME]" at bounding box center [538, 181] width 688 height 35
click at [800, 260] on button "Search" at bounding box center [854, 278] width 109 height 36
drag, startPoint x: 260, startPoint y: 176, endPoint x: 375, endPoint y: 178, distance: 115.0
click at [375, 178] on input "[PERSON_NAME]" at bounding box center [538, 181] width 688 height 35
type input "[PERSON_NAME]"
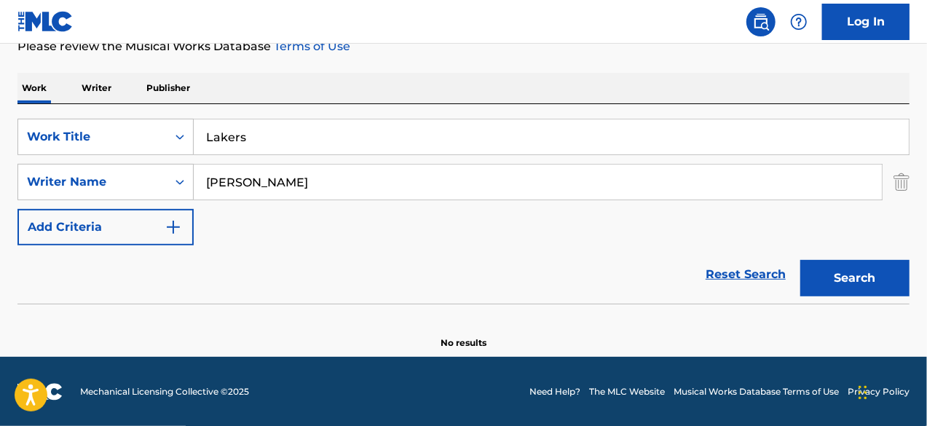
click at [800, 260] on button "Search" at bounding box center [854, 278] width 109 height 36
click at [271, 143] on input "Lakers" at bounding box center [551, 136] width 715 height 35
paste input "(feat. BIG30)"
type input "Lakers (feat. BIG30)"
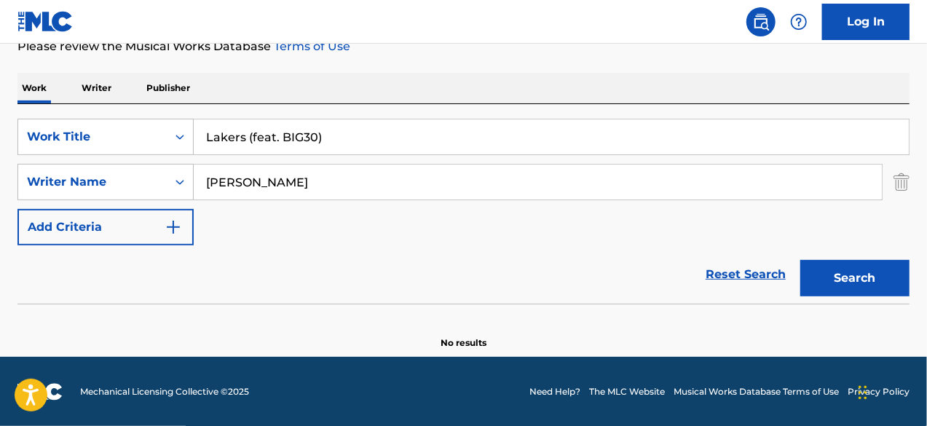
click at [279, 189] on input "[PERSON_NAME]" at bounding box center [538, 181] width 688 height 35
click at [800, 260] on button "Search" at bounding box center [854, 278] width 109 height 36
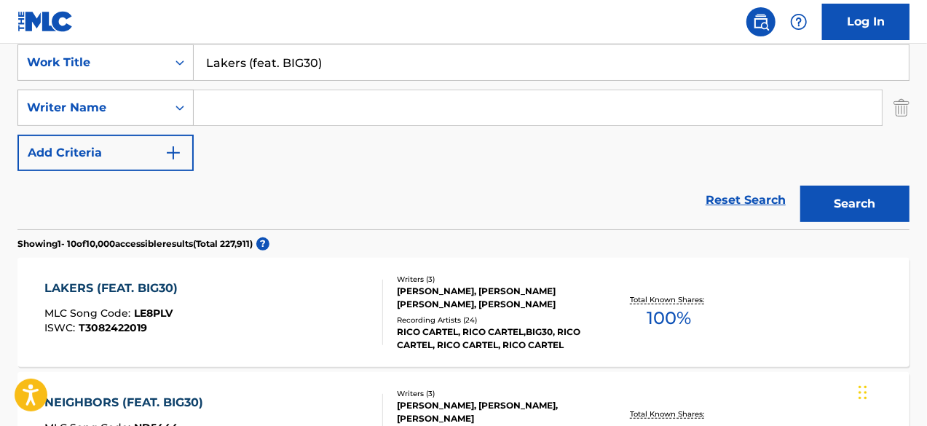
scroll to position [351, 0]
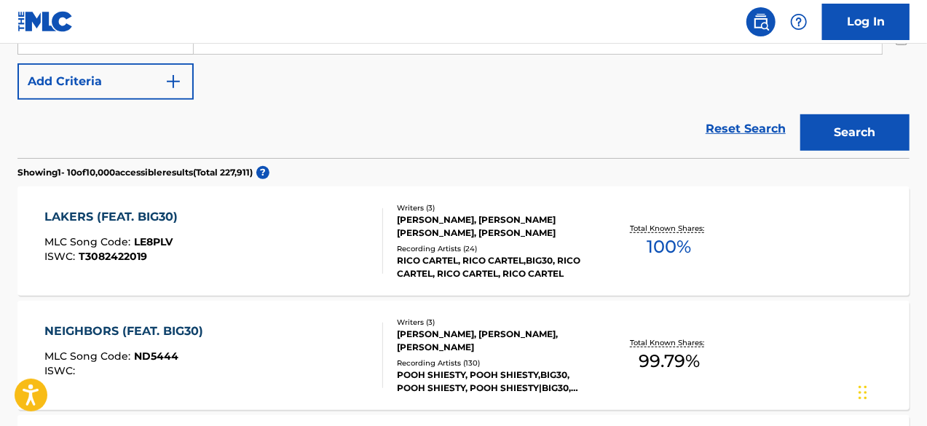
click at [108, 216] on div "LAKERS (FEAT. BIG30)" at bounding box center [114, 216] width 140 height 17
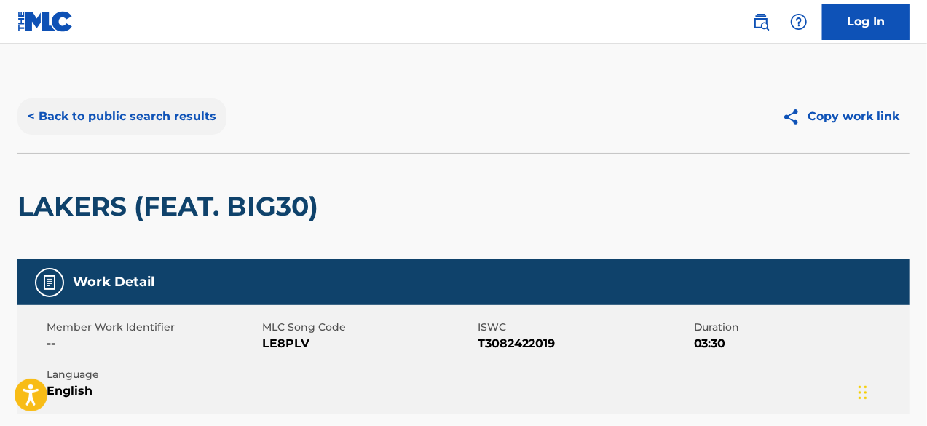
click at [89, 127] on button "< Back to public search results" at bounding box center [121, 116] width 209 height 36
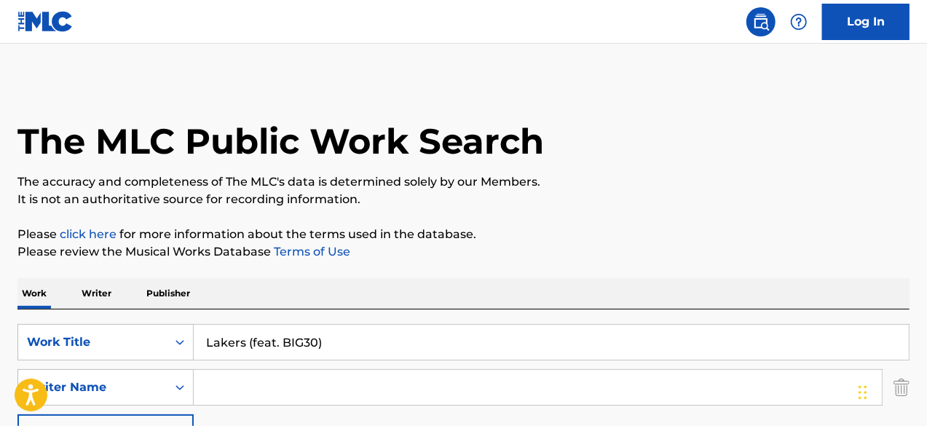
scroll to position [146, 0]
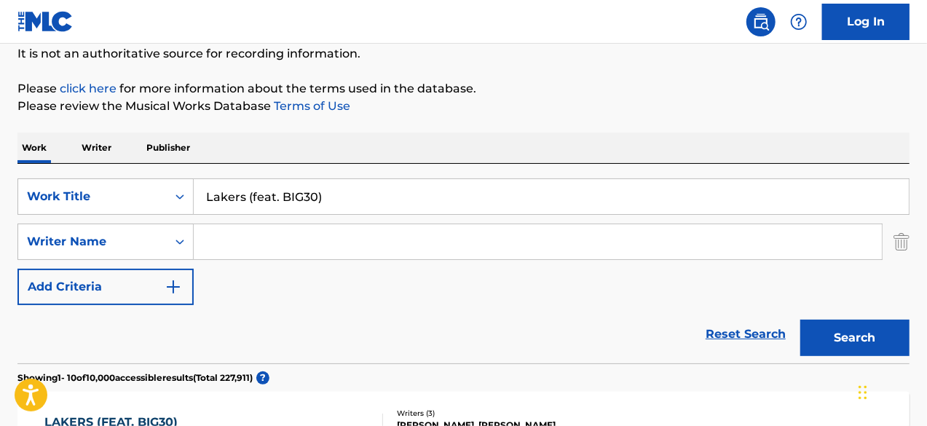
click at [360, 242] on input "Search Form" at bounding box center [538, 241] width 688 height 35
paste input "[PERSON_NAME]"
type input "[PERSON_NAME]"
click at [328, 202] on input "Lakers (feat. BIG30)" at bounding box center [551, 196] width 715 height 35
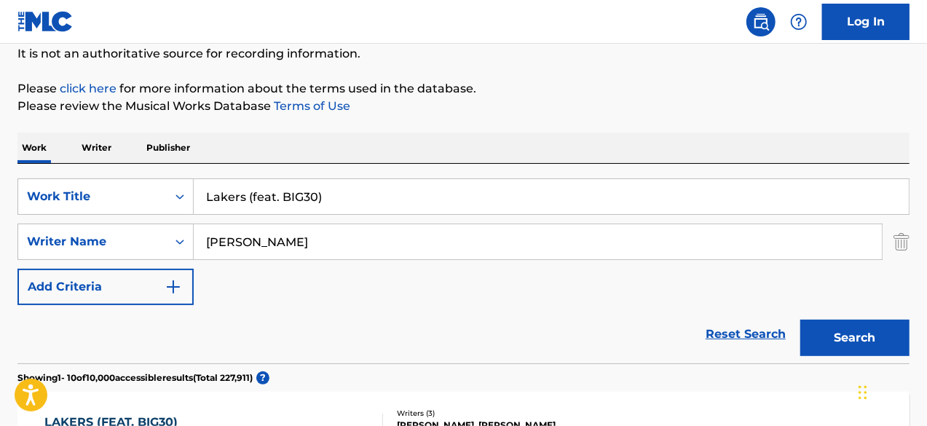
click at [328, 202] on input "Lakers (feat. BIG30)" at bounding box center [551, 196] width 715 height 35
paste input "Demon Time"
type input "Demon Time"
click at [800, 320] on button "Search" at bounding box center [854, 338] width 109 height 36
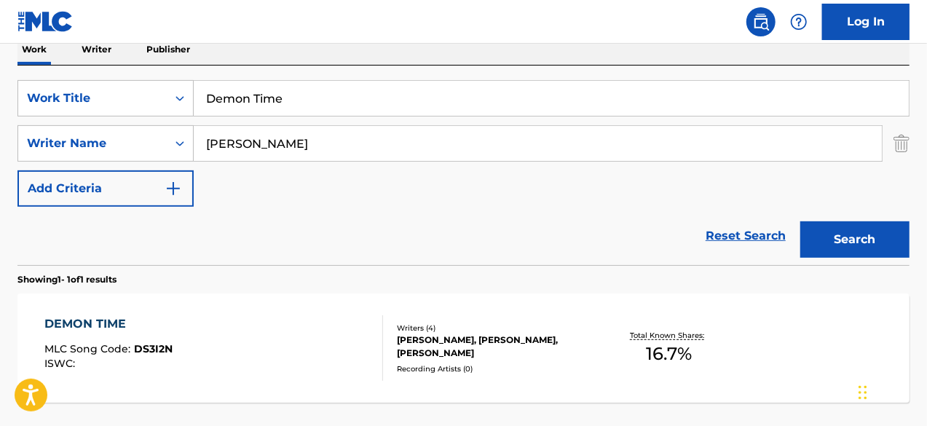
scroll to position [364, 0]
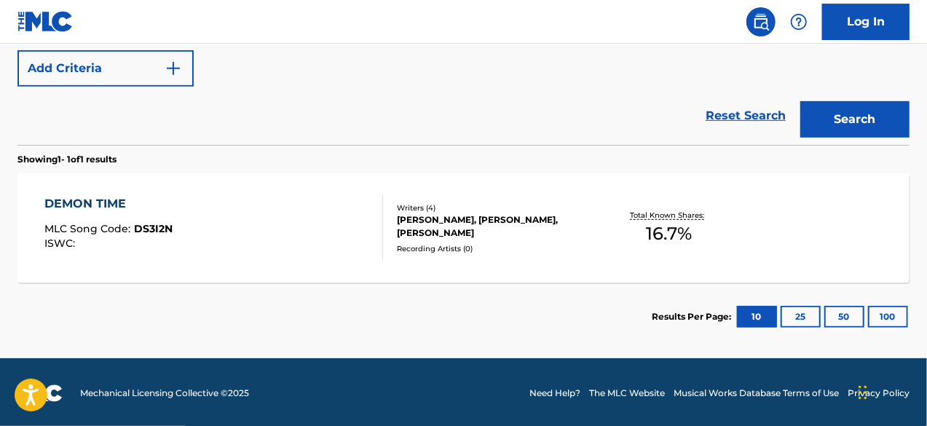
click at [127, 209] on div "DEMON TIME" at bounding box center [108, 203] width 128 height 17
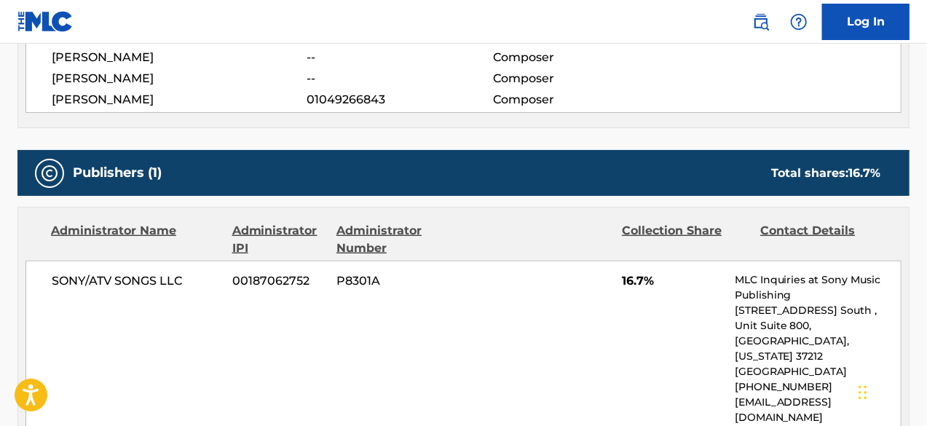
scroll to position [821, 0]
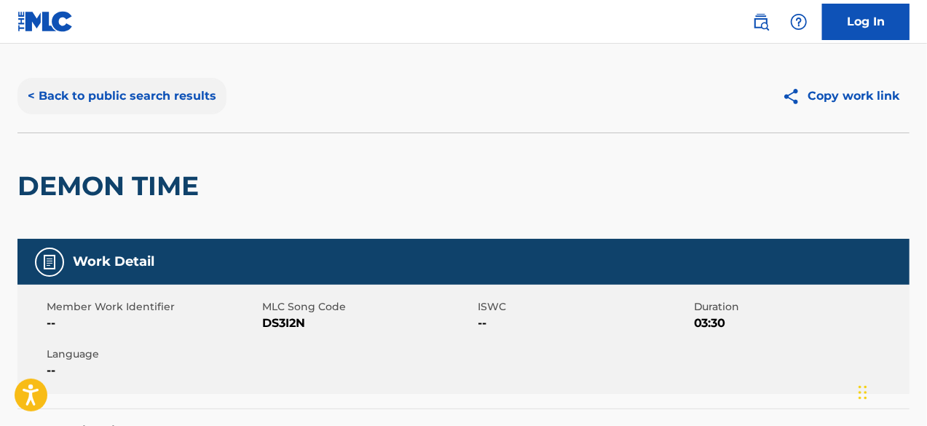
click at [92, 111] on button "< Back to public search results" at bounding box center [121, 96] width 209 height 36
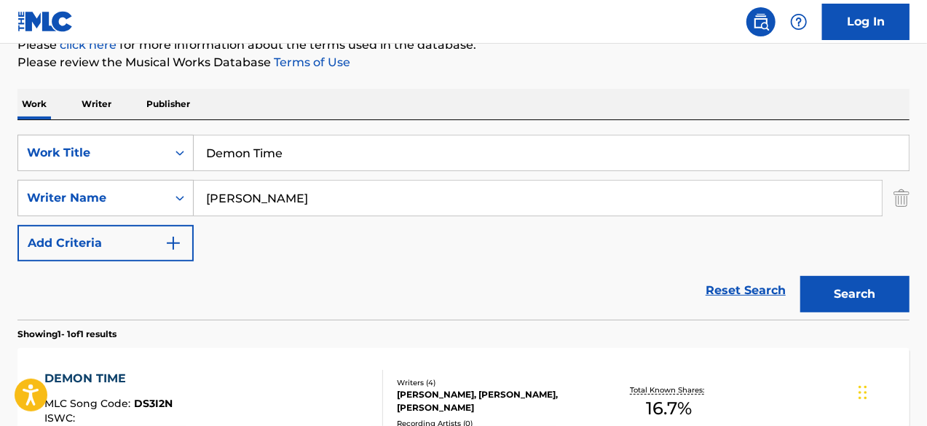
scroll to position [137, 0]
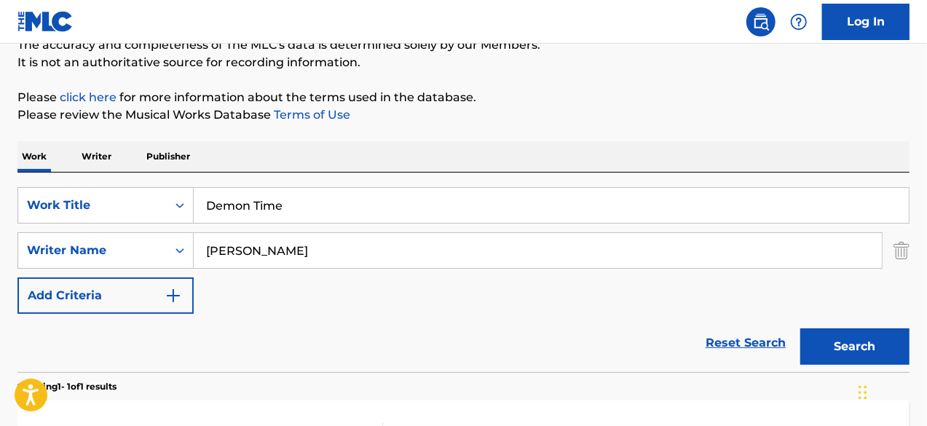
click at [349, 205] on input "Demon Time" at bounding box center [551, 205] width 715 height 35
click at [368, 255] on input "[PERSON_NAME]" at bounding box center [538, 250] width 688 height 35
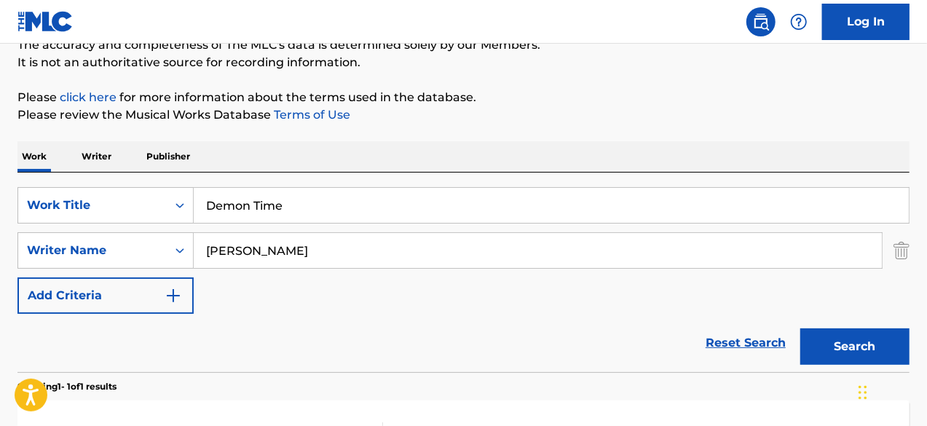
click at [368, 255] on input "[PERSON_NAME]" at bounding box center [538, 250] width 688 height 35
paste input "[PERSON_NAME]"
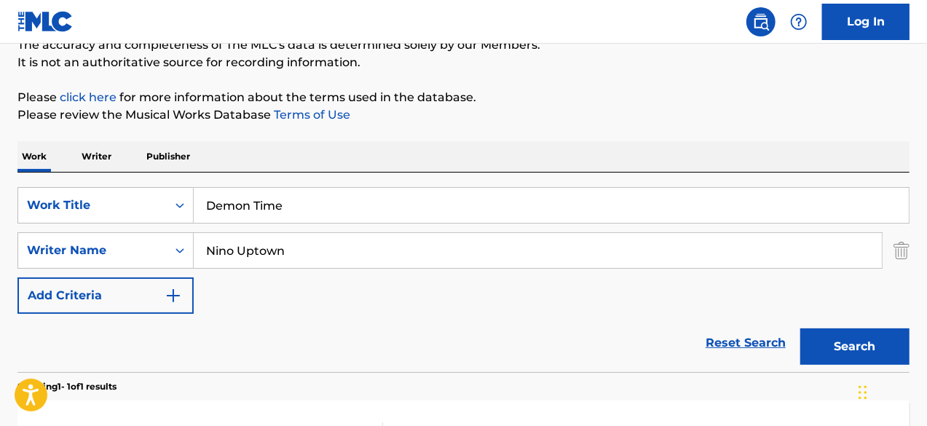
type input "Nino Uptown"
click at [883, 343] on button "Search" at bounding box center [854, 346] width 109 height 36
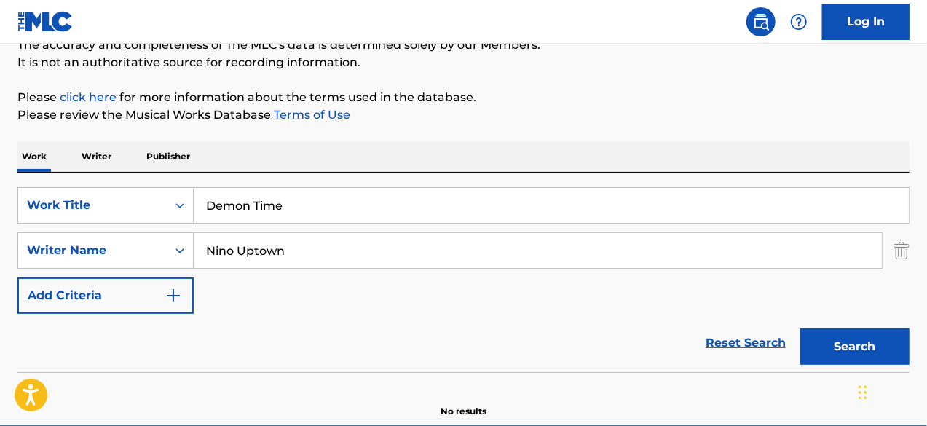
click at [486, 188] on input "Demon Time" at bounding box center [551, 205] width 715 height 35
paste input "Right Pric"
type input "Right Price"
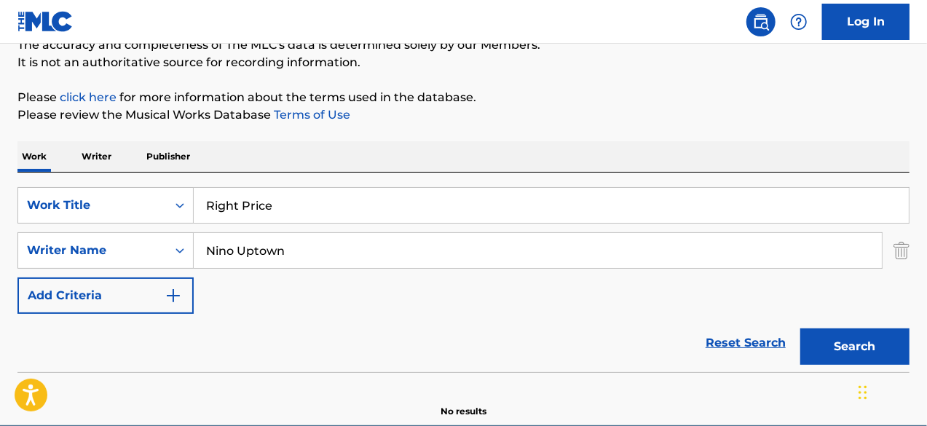
click at [800, 328] on button "Search" at bounding box center [854, 346] width 109 height 36
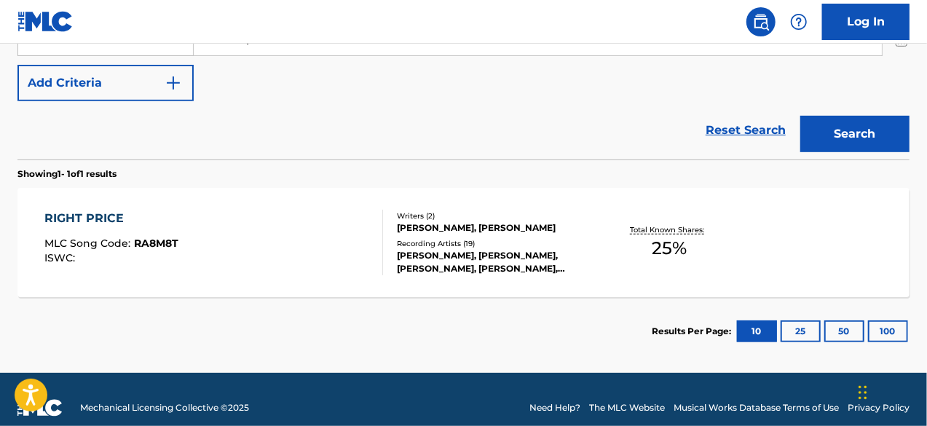
scroll to position [355, 0]
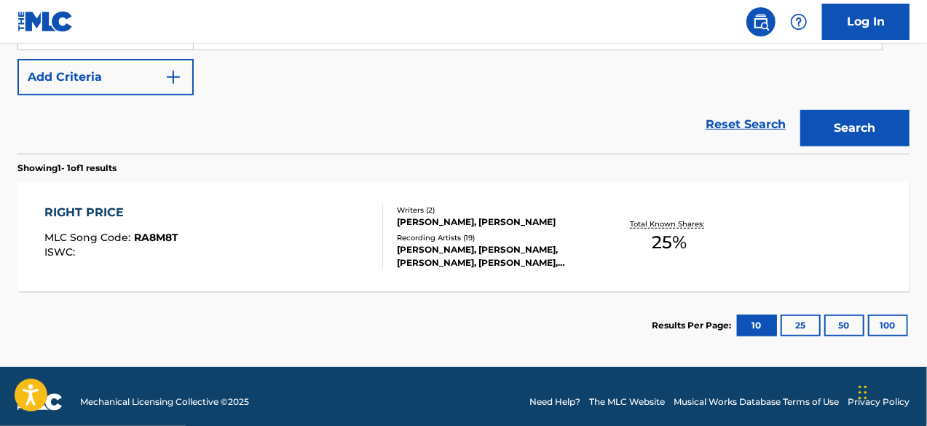
click at [77, 199] on div "RIGHT PRICE MLC Song Code : RA8M8T ISWC : Writers ( 2 ) [PERSON_NAME], [PERSON_…" at bounding box center [463, 236] width 892 height 109
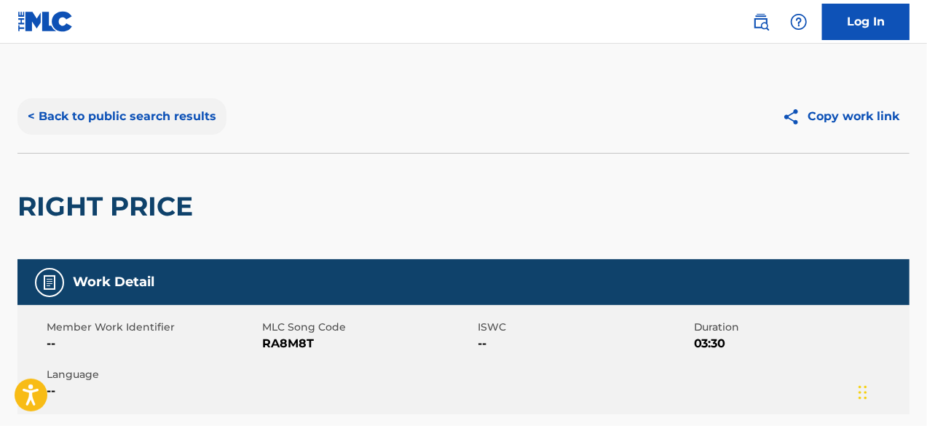
click at [60, 123] on button "< Back to public search results" at bounding box center [121, 116] width 209 height 36
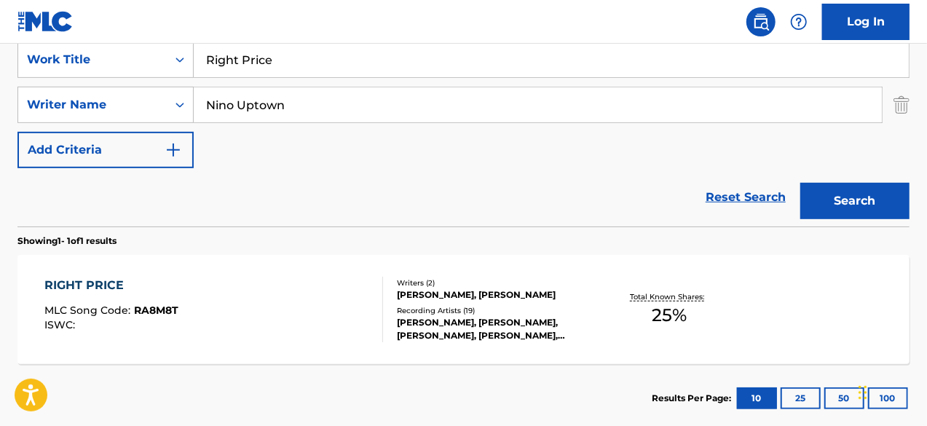
click at [344, 108] on input "Nino Uptown" at bounding box center [538, 104] width 688 height 35
paste input "[PERSON_NAME]"
type input "[PERSON_NAME]"
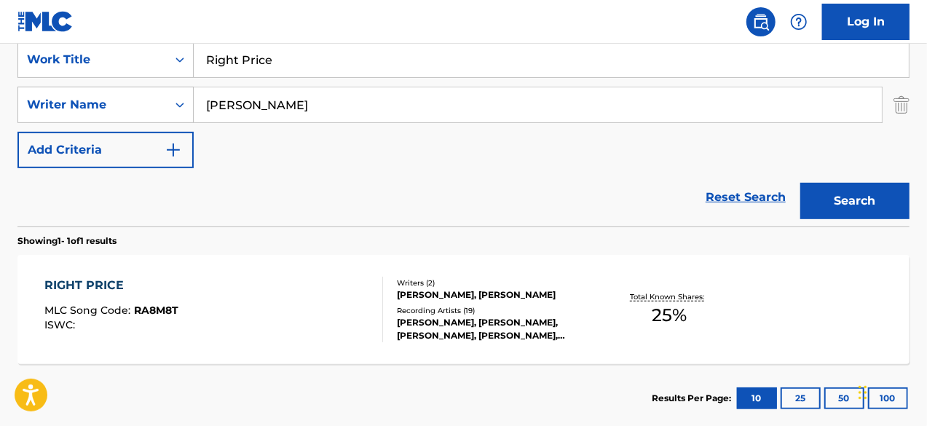
click at [432, 63] on input "Right Price" at bounding box center [551, 59] width 715 height 35
paste input "She Pretty"
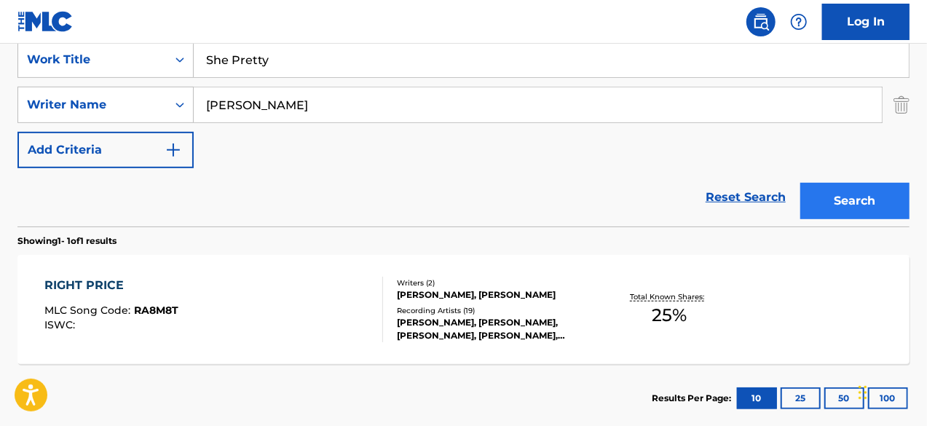
type input "She Pretty"
click at [884, 188] on button "Search" at bounding box center [854, 201] width 109 height 36
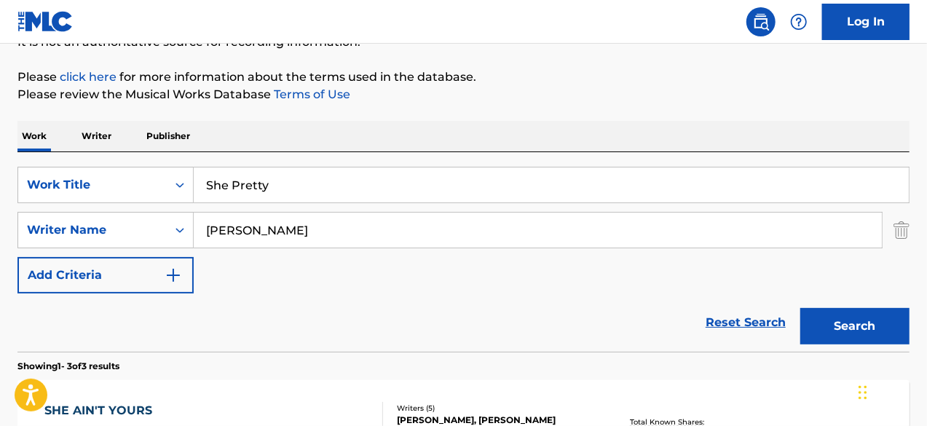
scroll to position [157, 0]
click at [252, 240] on input "[PERSON_NAME]" at bounding box center [538, 230] width 688 height 35
click at [800, 308] on button "Search" at bounding box center [854, 326] width 109 height 36
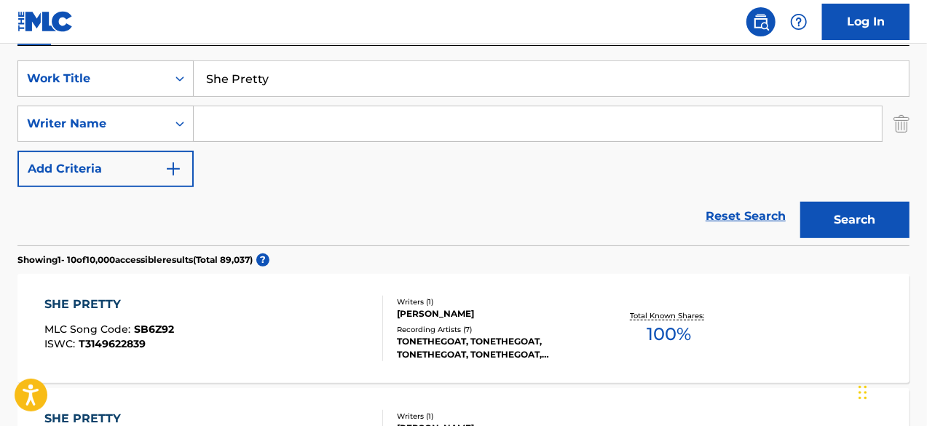
scroll to position [376, 0]
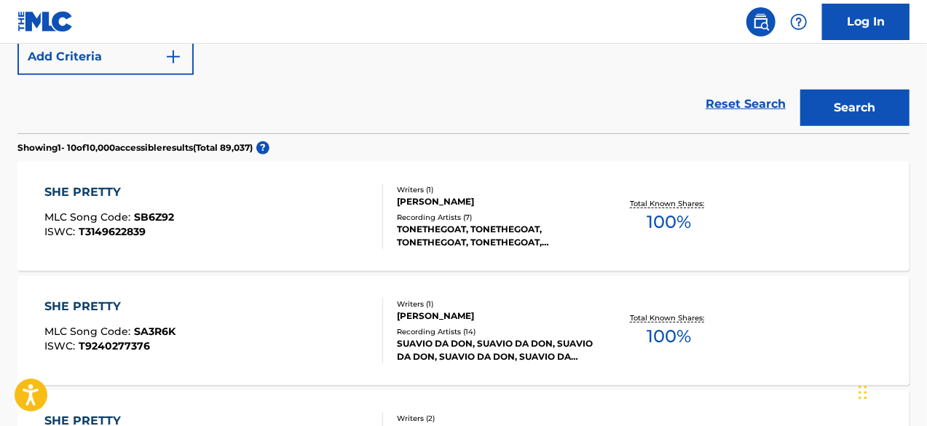
click at [111, 187] on div "SHE PRETTY" at bounding box center [109, 191] width 130 height 17
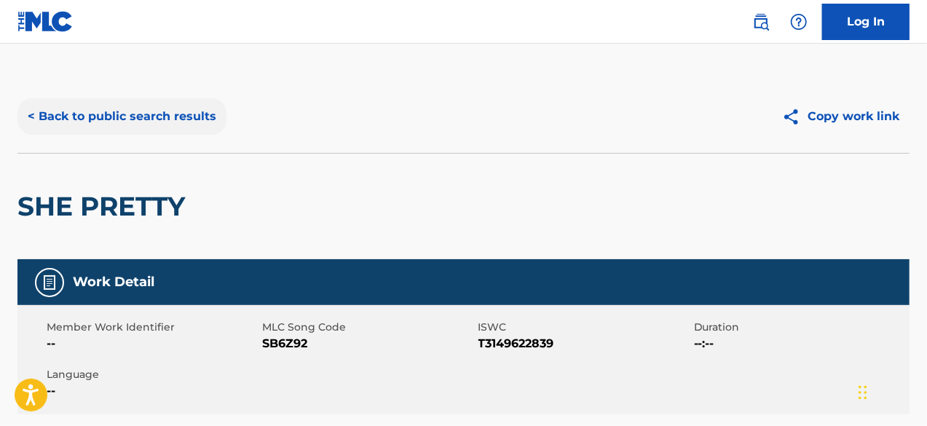
click at [57, 129] on button "< Back to public search results" at bounding box center [121, 116] width 209 height 36
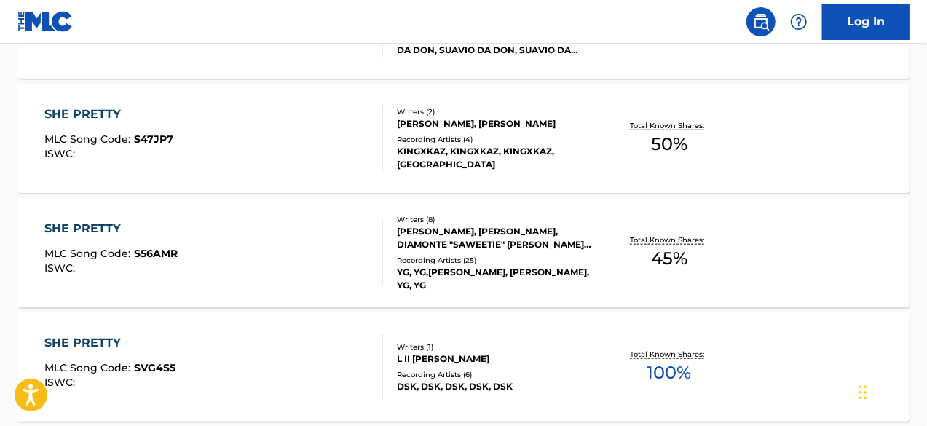
scroll to position [604, 0]
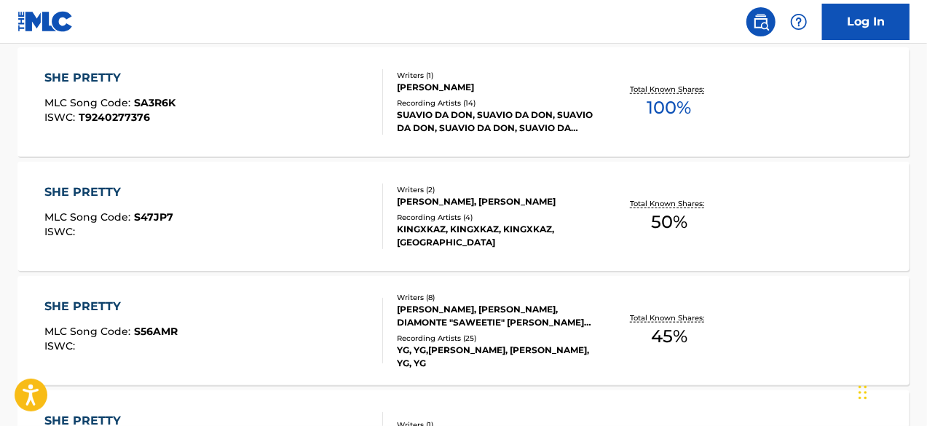
click at [229, 205] on div "SHE PRETTY MLC Song Code : S47JP7 ISWC :" at bounding box center [213, 216] width 339 height 66
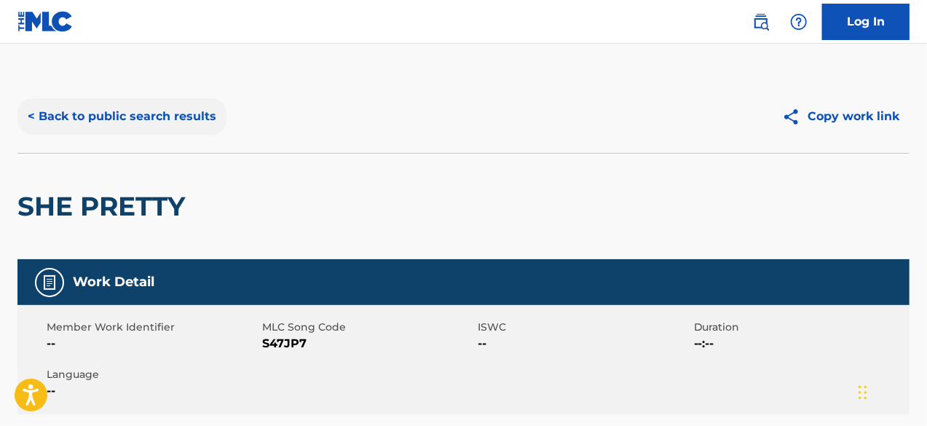
click at [213, 127] on button "< Back to public search results" at bounding box center [121, 116] width 209 height 36
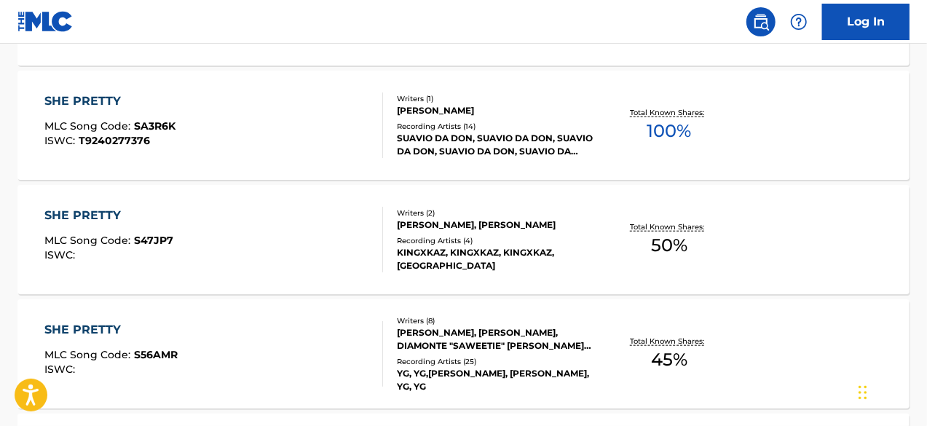
scroll to position [614, 0]
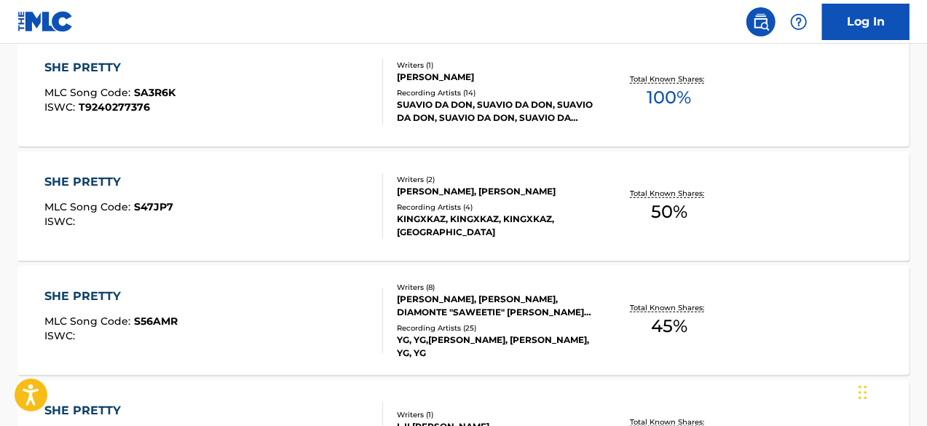
click at [226, 196] on div "SHE PRETTY MLC Song Code : S47JP7 ISWC :" at bounding box center [213, 206] width 339 height 66
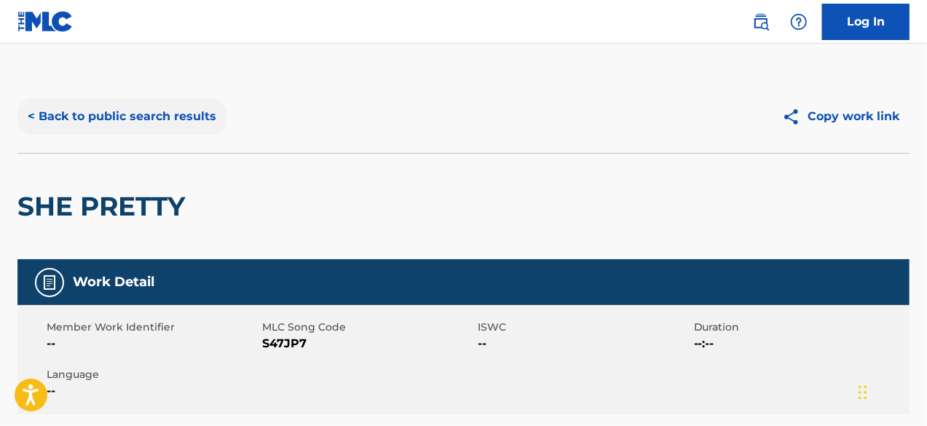
click at [45, 111] on button "< Back to public search results" at bounding box center [121, 116] width 209 height 36
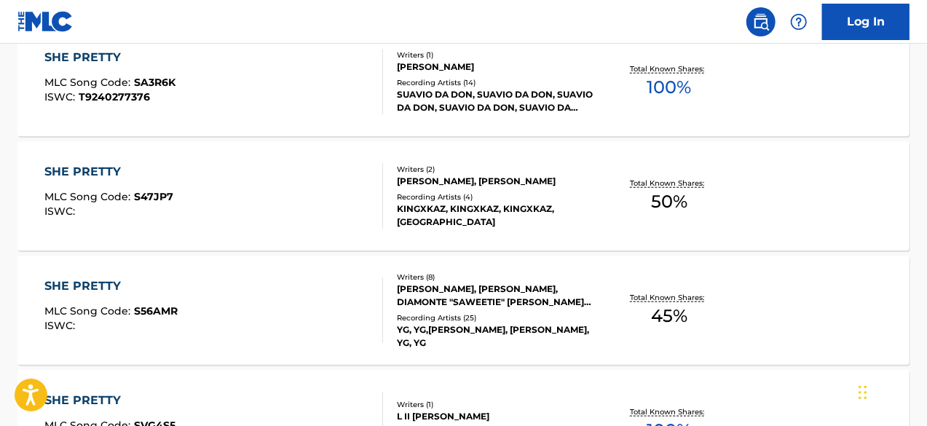
scroll to position [697, 0]
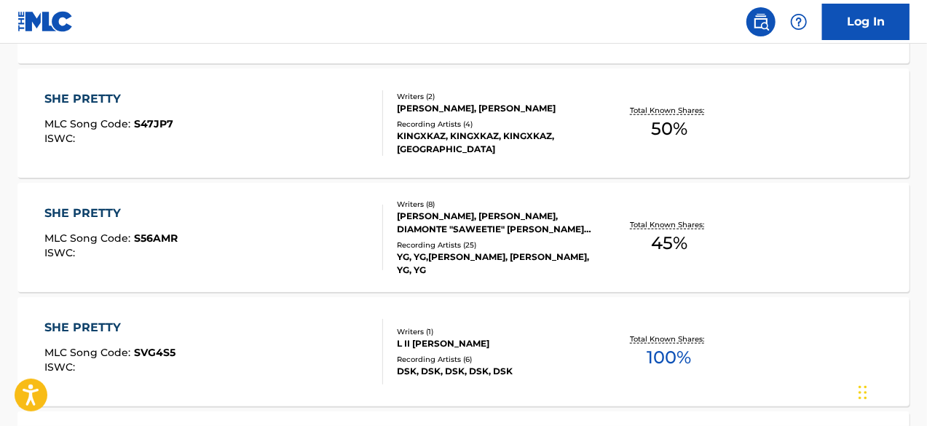
click at [155, 244] on div "MLC Song Code : S56AMR" at bounding box center [110, 240] width 133 height 15
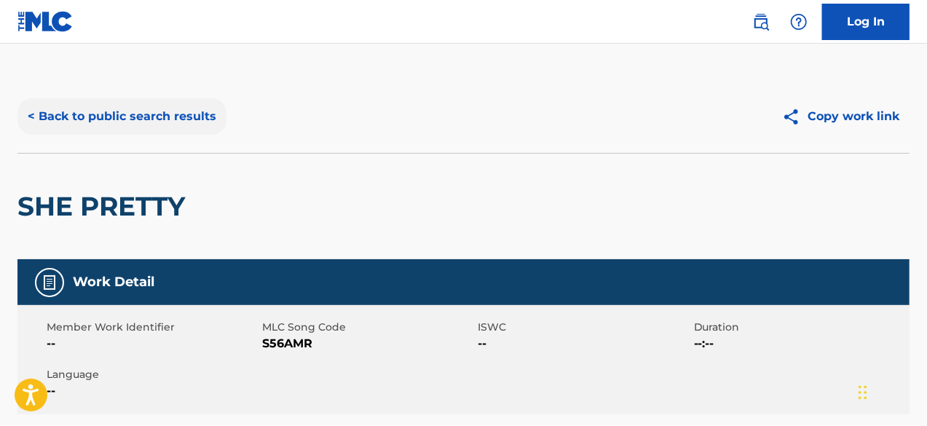
click at [47, 124] on button "< Back to public search results" at bounding box center [121, 116] width 209 height 36
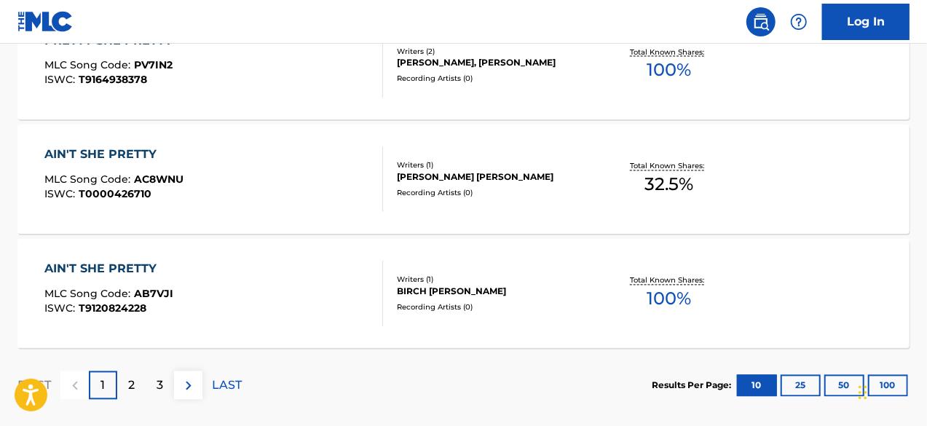
scroll to position [1400, 0]
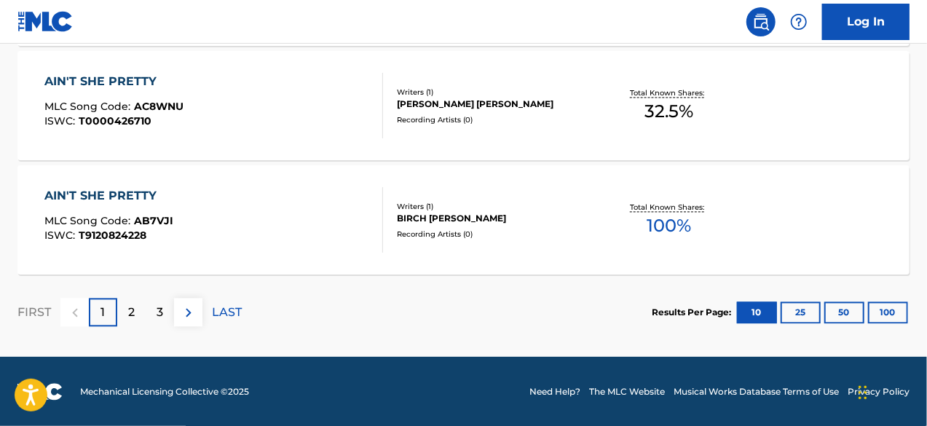
click at [114, 189] on div "AIN'T SHE PRETTY" at bounding box center [108, 195] width 129 height 17
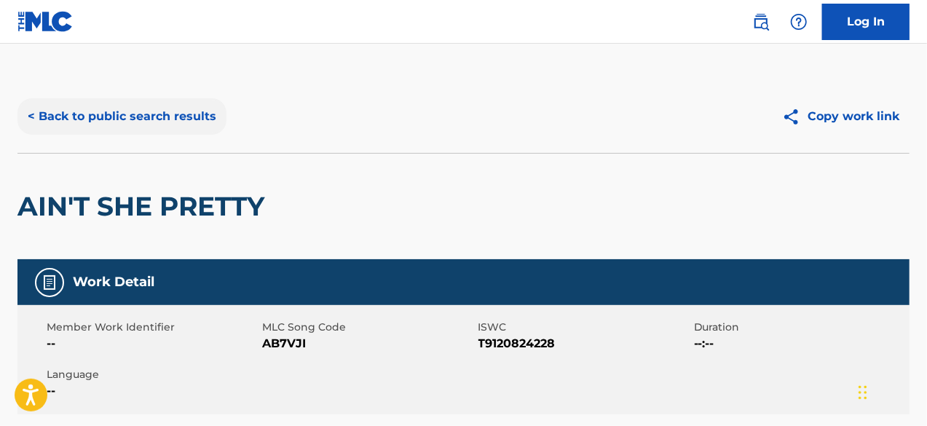
click at [58, 124] on button "< Back to public search results" at bounding box center [121, 116] width 209 height 36
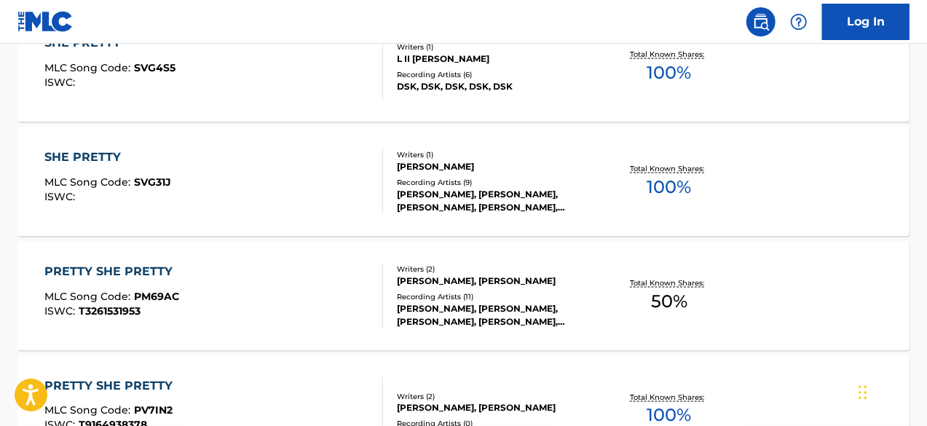
scroll to position [964, 0]
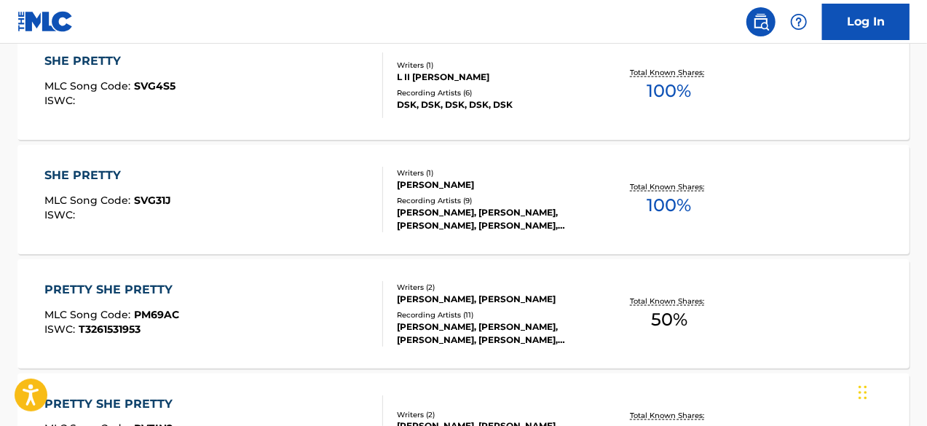
click at [119, 182] on div "SHE PRETTY" at bounding box center [107, 175] width 127 height 17
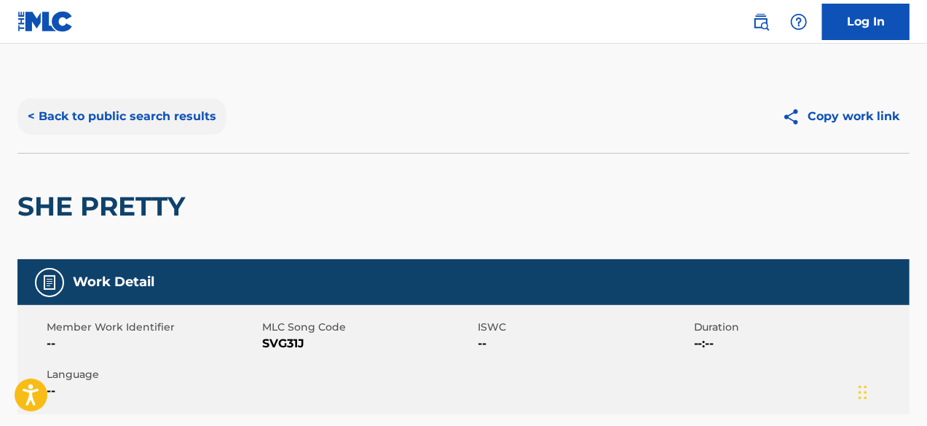
click at [38, 119] on button "< Back to public search results" at bounding box center [121, 116] width 209 height 36
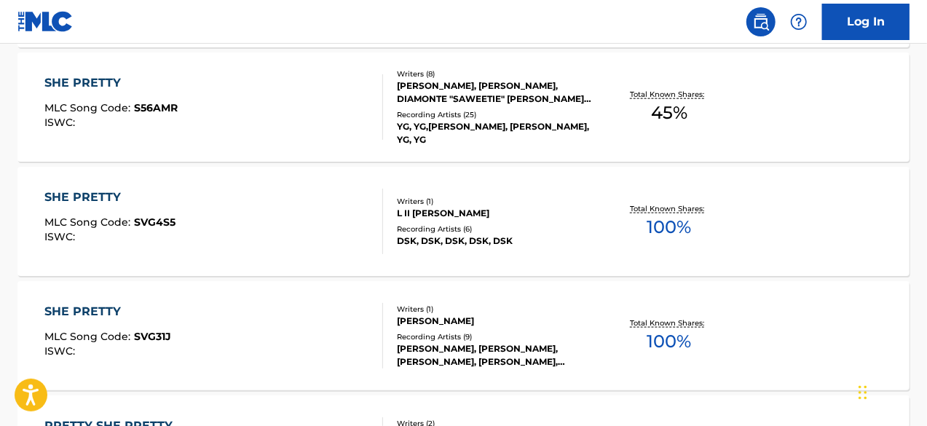
scroll to position [755, 0]
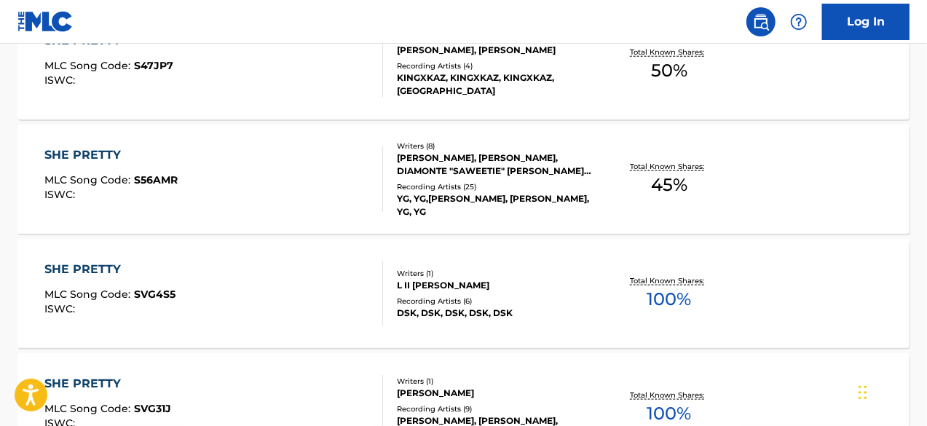
click at [77, 270] on div "SHE PRETTY" at bounding box center [109, 269] width 131 height 17
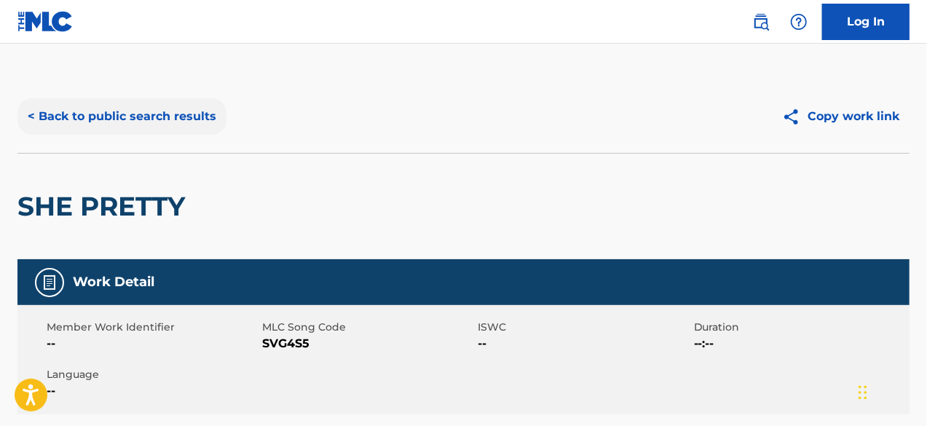
click at [52, 122] on button "< Back to public search results" at bounding box center [121, 116] width 209 height 36
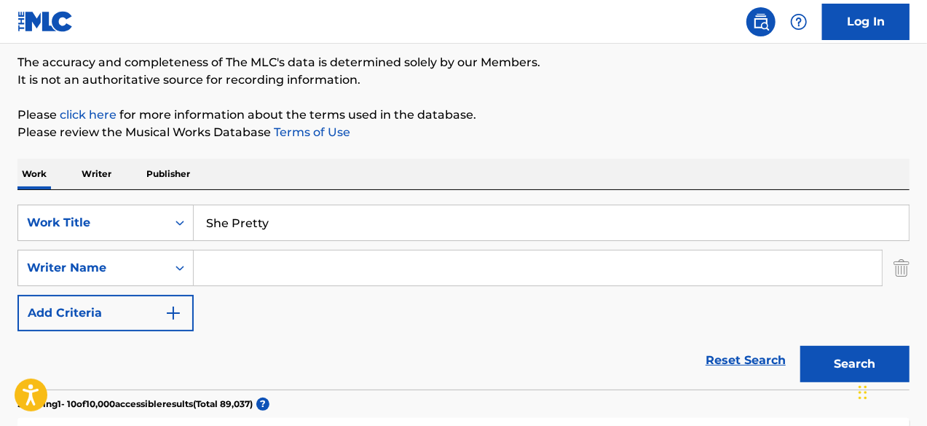
scroll to position [146, 0]
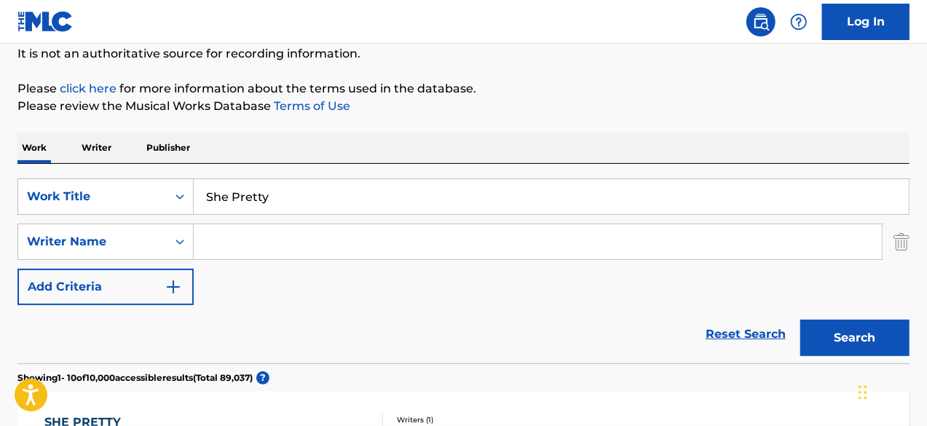
click at [258, 253] on input "Search Form" at bounding box center [538, 241] width 688 height 35
paste input "[PERSON_NAME]"
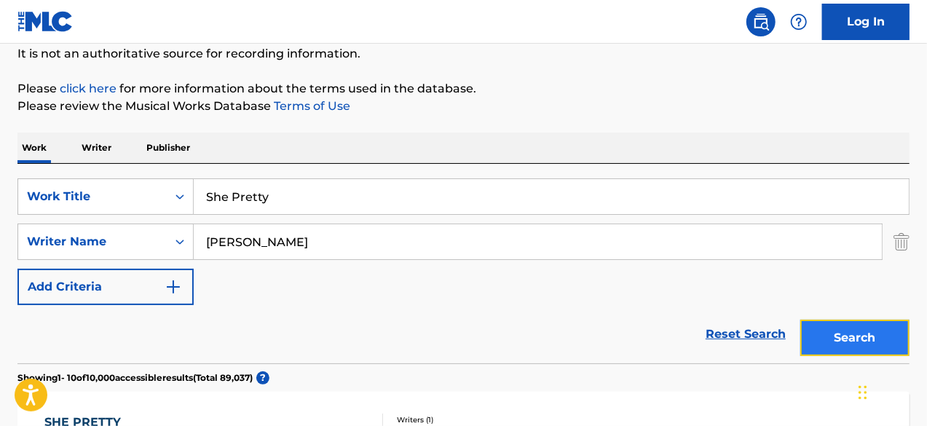
click at [868, 343] on button "Search" at bounding box center [854, 338] width 109 height 36
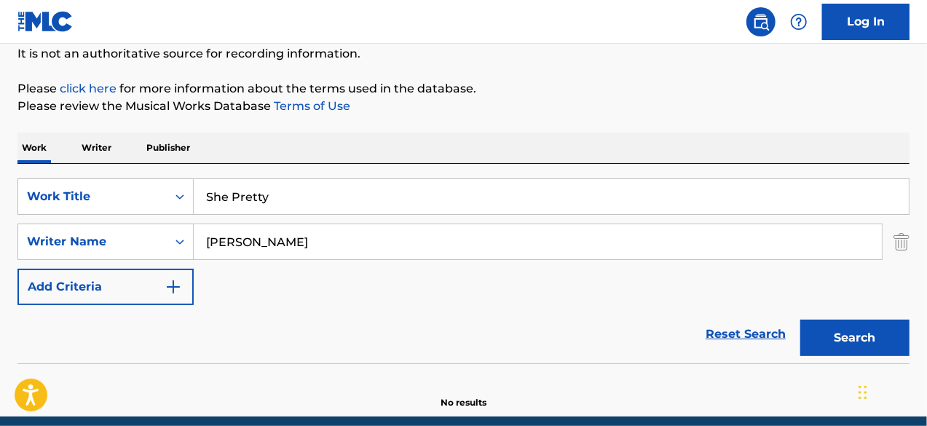
click at [250, 241] on input "[PERSON_NAME]" at bounding box center [538, 241] width 688 height 35
click at [800, 320] on button "Search" at bounding box center [854, 338] width 109 height 36
click at [309, 231] on input "[PERSON_NAME]" at bounding box center [538, 241] width 688 height 35
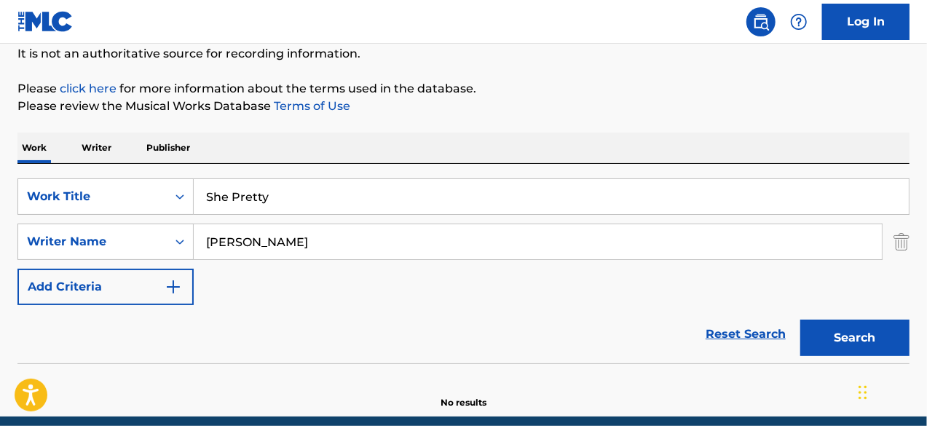
paste input "[PERSON_NAME]"
type input "[PERSON_NAME]"
click at [358, 194] on input "She Pretty" at bounding box center [551, 196] width 715 height 35
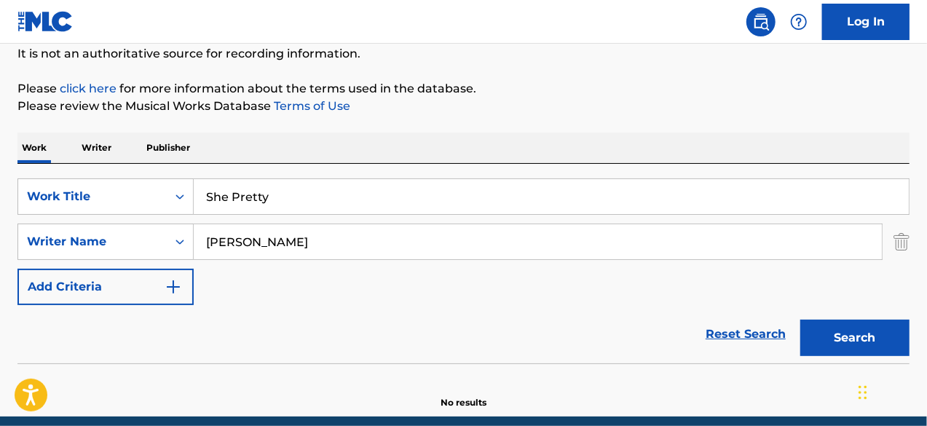
paste input "Скажи мне"
click at [358, 194] on input "Скажи мне" at bounding box center [551, 196] width 715 height 35
type input "Скажи мне"
click at [869, 334] on button "Search" at bounding box center [854, 338] width 109 height 36
click at [269, 251] on input "[PERSON_NAME]" at bounding box center [538, 241] width 688 height 35
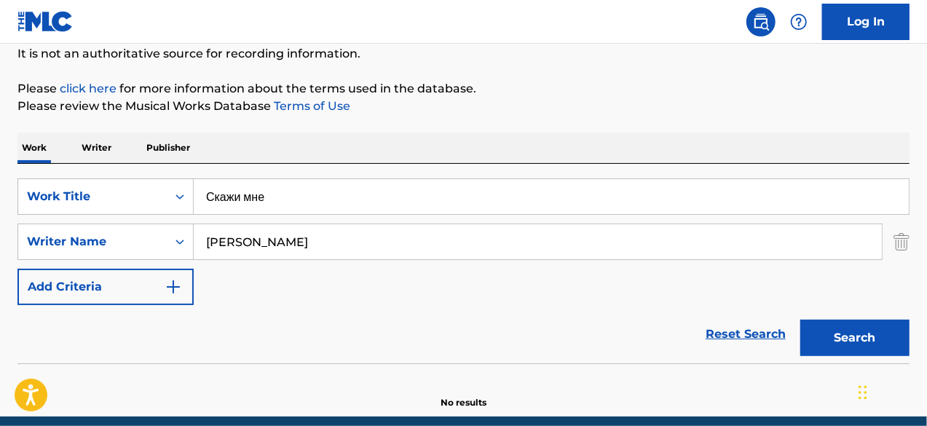
click at [269, 251] on input "[PERSON_NAME]" at bounding box center [538, 241] width 688 height 35
paste input "Keyanta [PERSON_NAME]"
type input "[PERSON_NAME]"
click at [359, 191] on input "Скажи мне" at bounding box center [551, 196] width 715 height 35
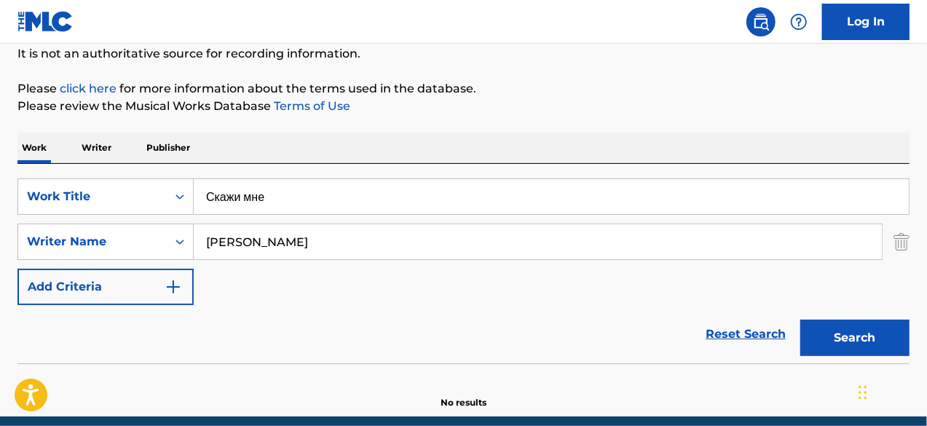
click at [359, 191] on input "Скажи мне" at bounding box center [551, 196] width 715 height 35
paste input "E-Way"
type input "E-Way"
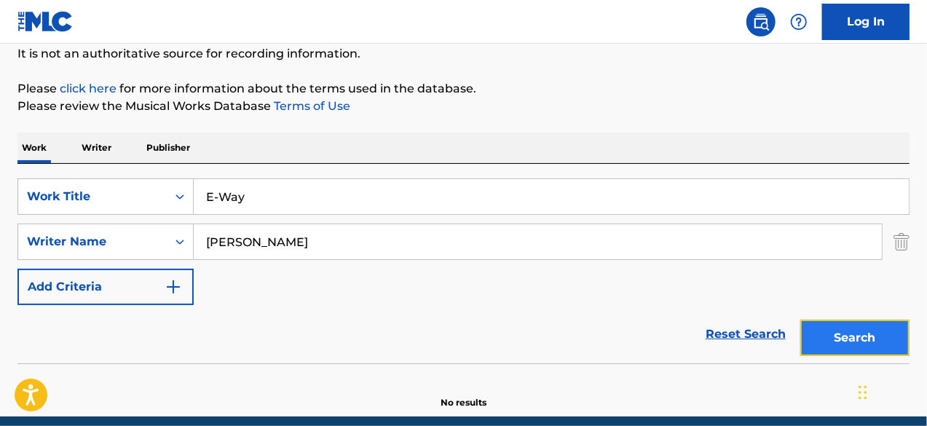
click at [836, 347] on button "Search" at bounding box center [854, 338] width 109 height 36
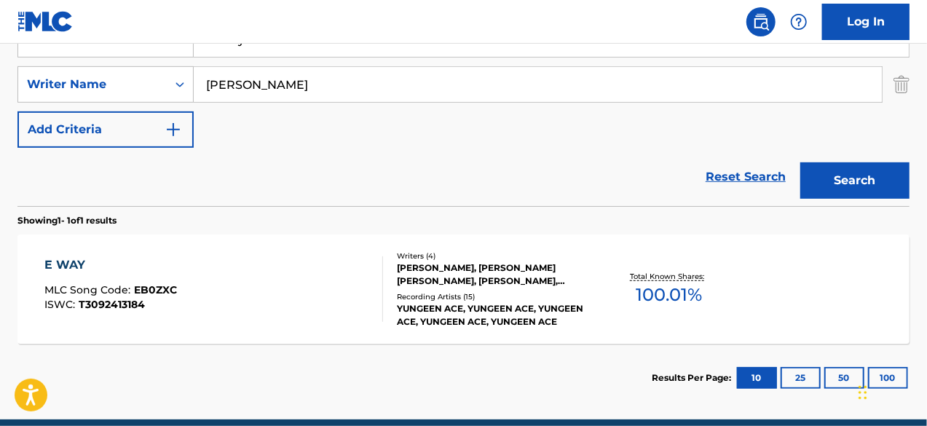
scroll to position [325, 0]
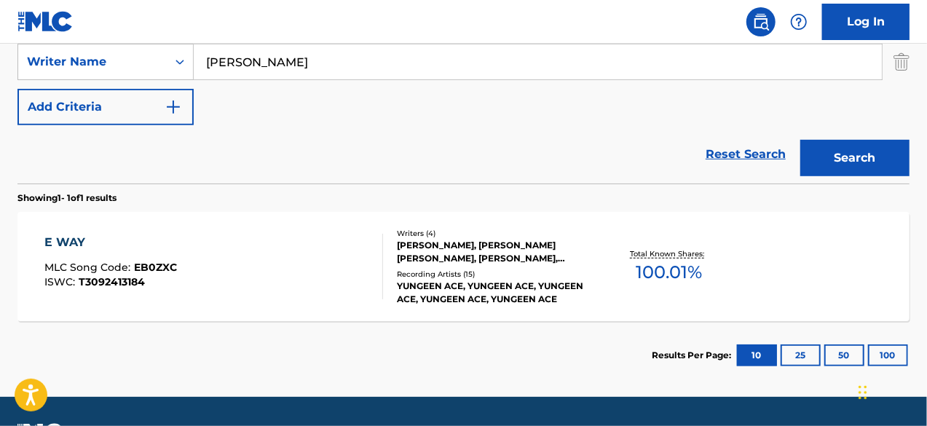
click at [76, 232] on div "E WAY MLC Song Code : EB0ZXC ISWC : T3092413184 Writers ( 4 ) [PERSON_NAME], [P…" at bounding box center [463, 266] width 892 height 109
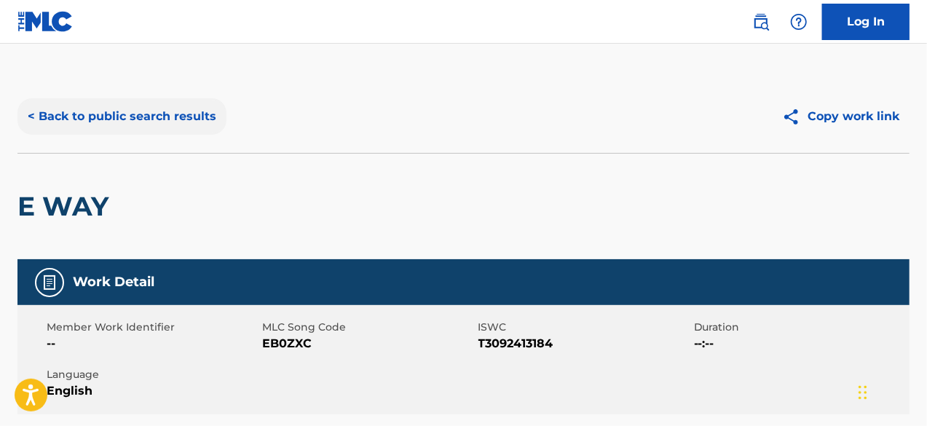
click at [71, 115] on button "< Back to public search results" at bounding box center [121, 116] width 209 height 36
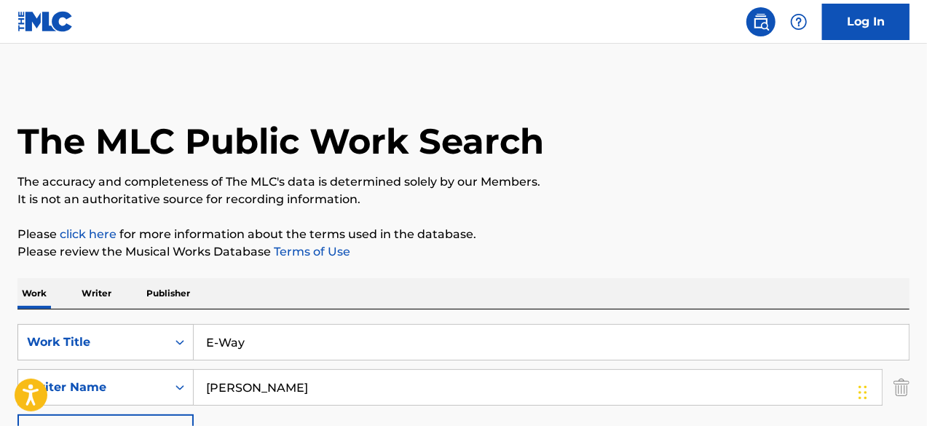
scroll to position [282, 0]
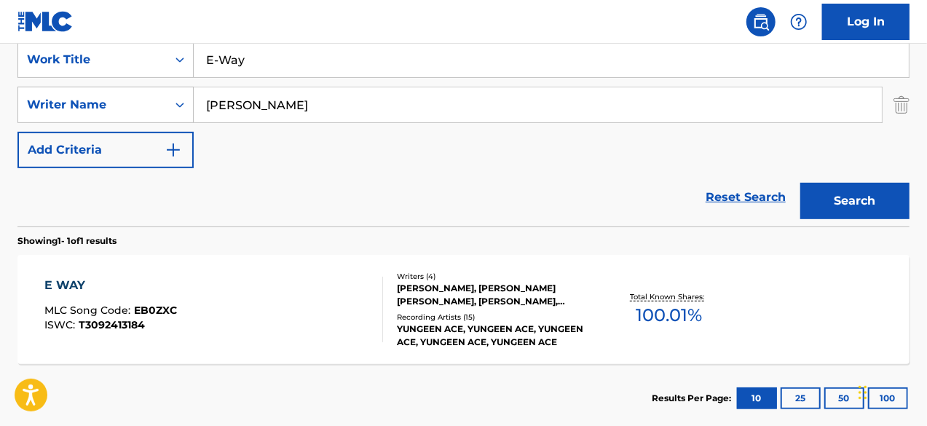
click at [295, 68] on input "E-Way" at bounding box center [551, 59] width 715 height 35
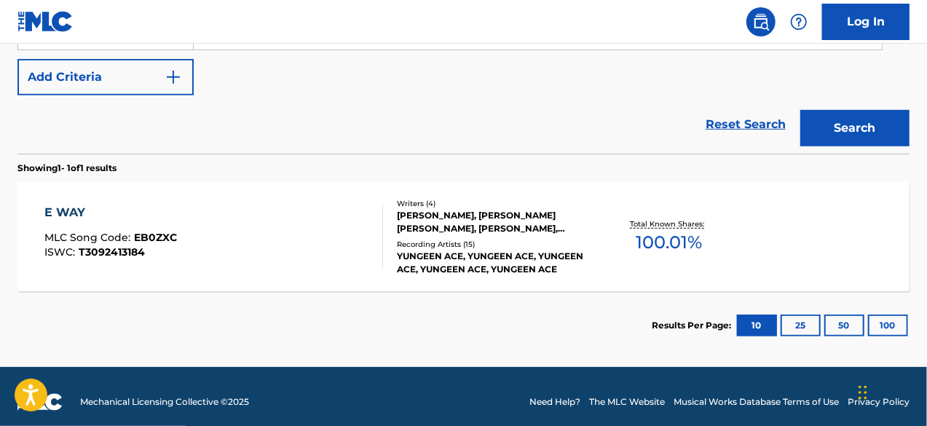
scroll to position [365, 0]
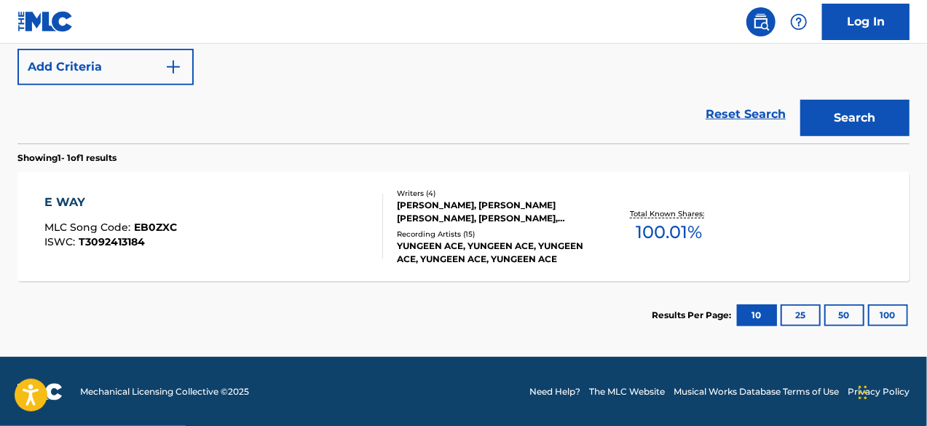
click at [291, 246] on div "E WAY MLC Song Code : EB0ZXC ISWC : T3092413184" at bounding box center [213, 227] width 339 height 66
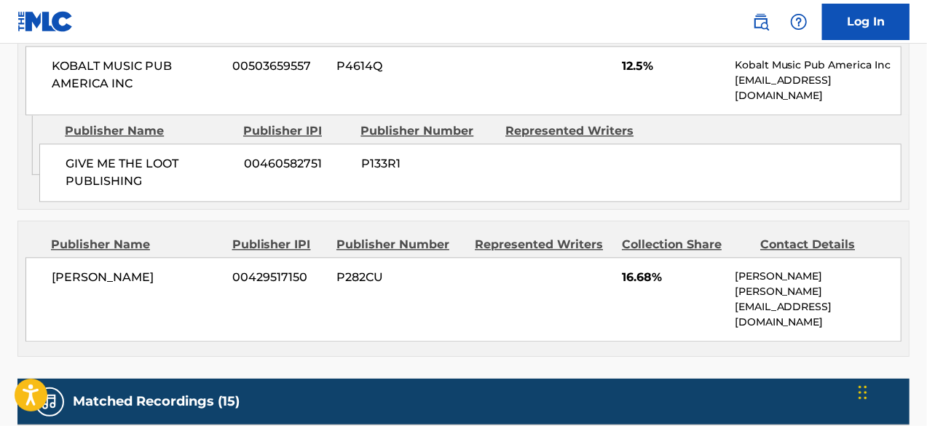
scroll to position [1674, 0]
